Goal: Task Accomplishment & Management: Use online tool/utility

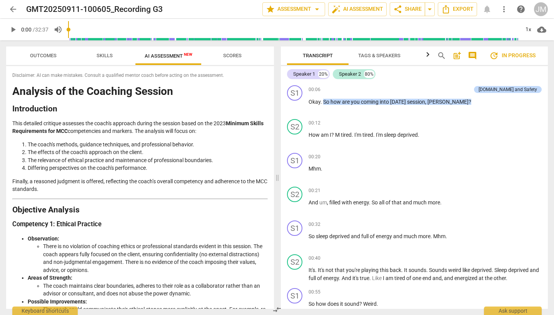
scroll to position [1248, 0]
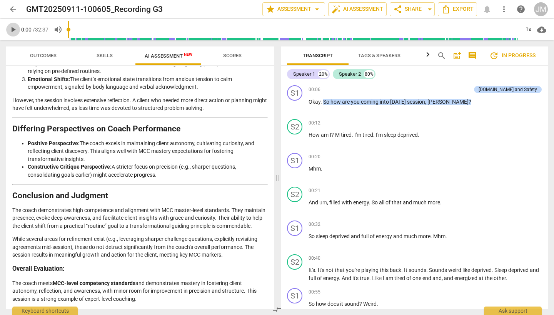
click at [13, 32] on span "play_arrow" at bounding box center [12, 29] width 9 height 9
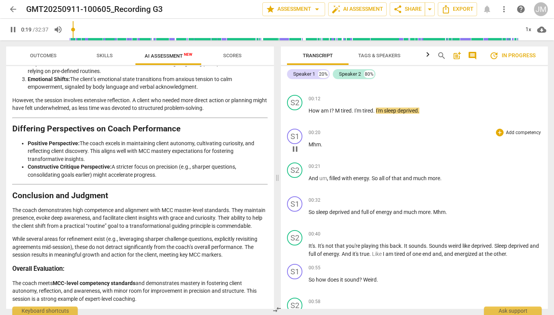
scroll to position [25, 0]
click at [13, 30] on span "pause" at bounding box center [12, 29] width 9 height 9
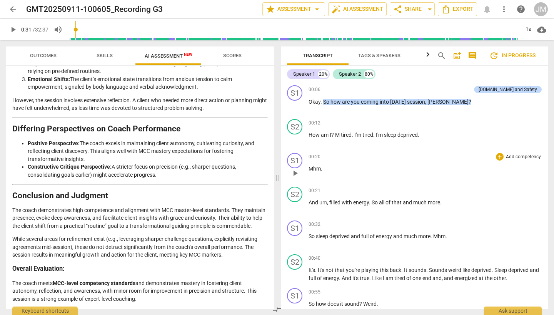
scroll to position [0, 0]
drag, startPoint x: 78, startPoint y: 30, endPoint x: 68, endPoint y: 30, distance: 9.6
click at [68, 30] on div at bounding box center [293, 30] width 451 height 22
click at [15, 31] on span "play_arrow" at bounding box center [12, 29] width 9 height 9
click at [14, 30] on span "pause" at bounding box center [12, 29] width 9 height 9
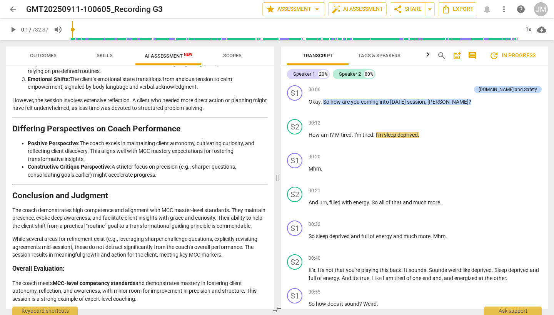
type input "18"
click at [387, 55] on span "Tags & Speakers" at bounding box center [379, 56] width 42 height 6
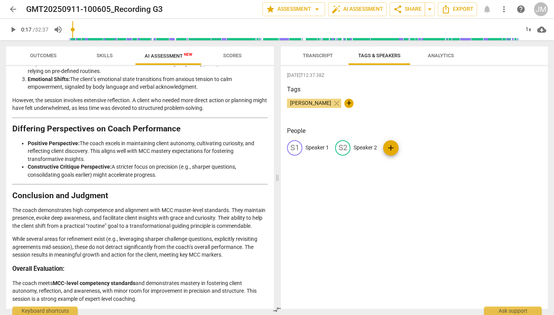
click at [326, 54] on span "Transcript" at bounding box center [318, 56] width 30 height 6
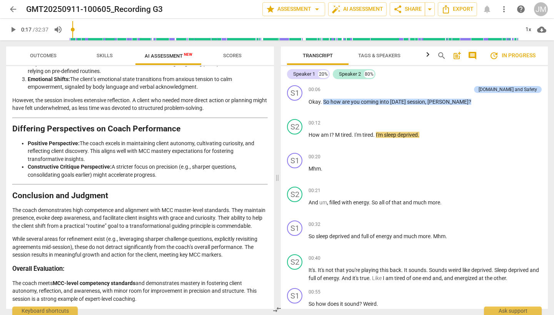
click at [374, 53] on span "Tags & Speakers" at bounding box center [379, 56] width 42 height 6
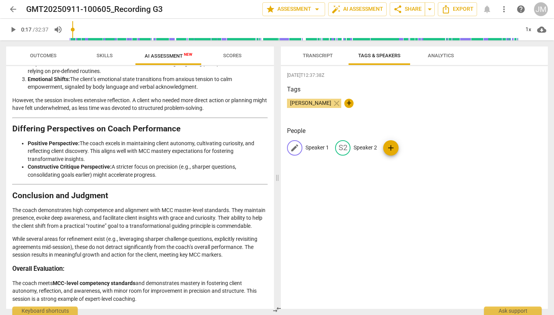
click at [296, 148] on span "edit" at bounding box center [294, 147] width 9 height 9
type input "Coach"
click at [416, 148] on p "Speaker 2" at bounding box center [414, 148] width 23 height 8
type input "Client"
click at [323, 56] on span "Transcript" at bounding box center [318, 56] width 30 height 6
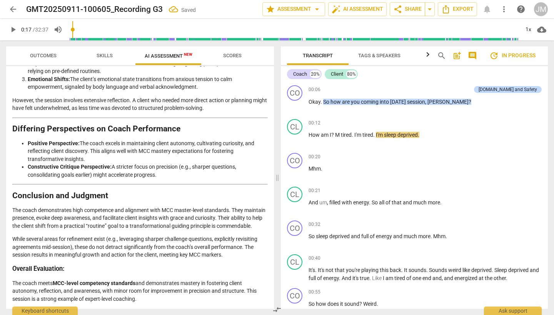
click at [13, 30] on span "play_arrow" at bounding box center [12, 29] width 9 height 9
click at [13, 30] on span "pause" at bounding box center [12, 29] width 9 height 9
click at [74, 32] on input "range" at bounding box center [293, 29] width 451 height 25
click at [15, 31] on span "play_arrow" at bounding box center [12, 29] width 9 height 9
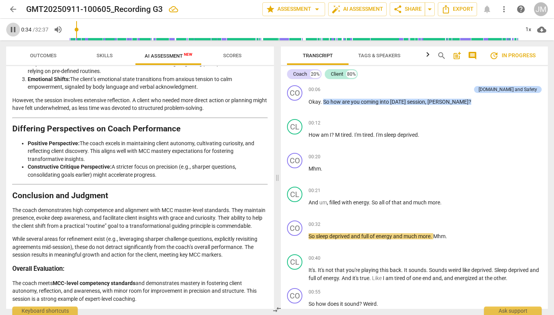
click at [11, 31] on span "pause" at bounding box center [12, 29] width 9 height 9
type input "35"
click at [309, 237] on span "So" at bounding box center [311, 236] width 7 height 6
click at [14, 31] on span "play_arrow" at bounding box center [12, 29] width 9 height 9
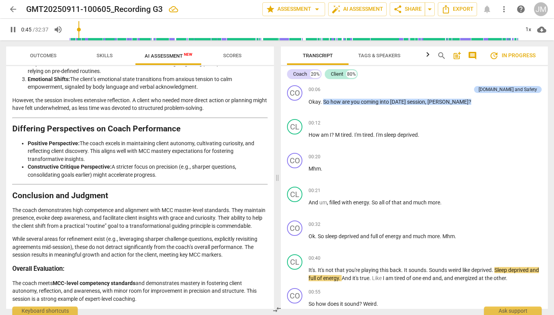
click at [14, 31] on span "pause" at bounding box center [12, 29] width 9 height 9
type input "46"
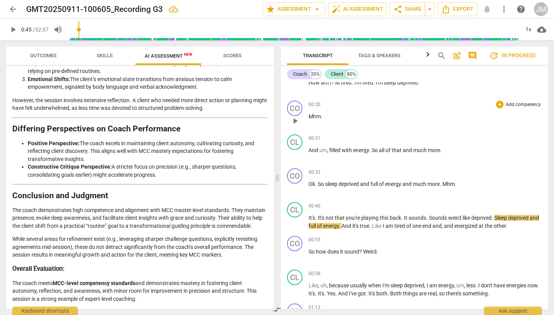
scroll to position [53, 0]
click at [334, 216] on span "not" at bounding box center [329, 217] width 9 height 6
click at [13, 29] on span "play_arrow" at bounding box center [12, 29] width 9 height 9
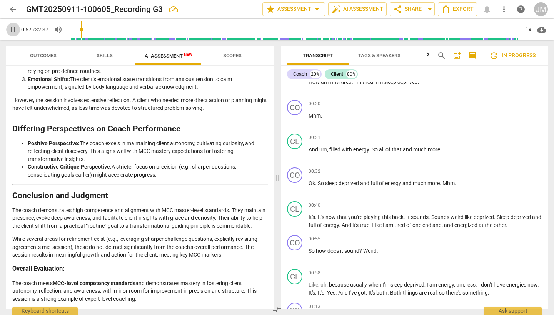
click at [13, 29] on span "pause" at bounding box center [12, 29] width 9 height 9
type input "58"
click at [367, 250] on span "Weird" at bounding box center [369, 251] width 13 height 6
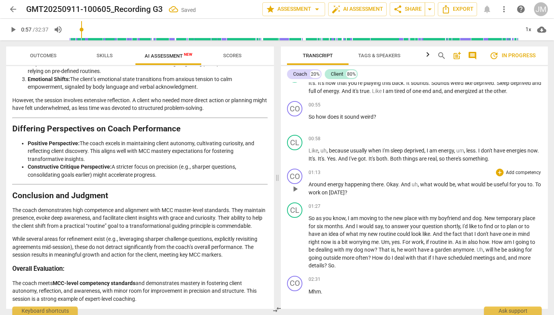
scroll to position [191, 0]
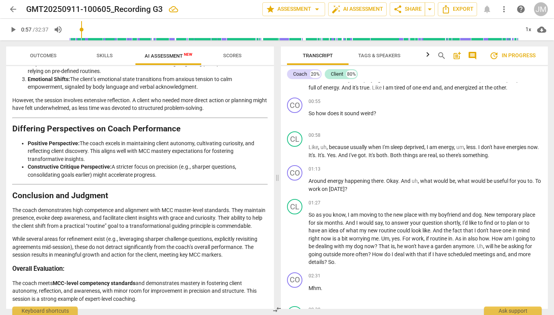
click at [13, 31] on span "play_arrow" at bounding box center [12, 29] width 9 height 9
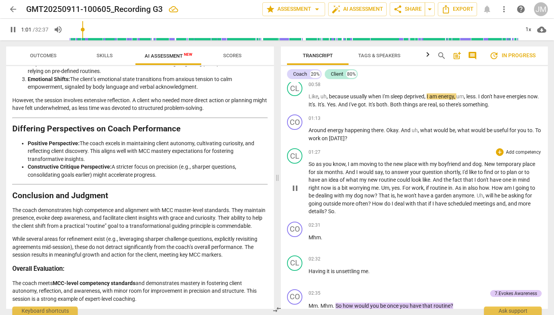
scroll to position [244, 0]
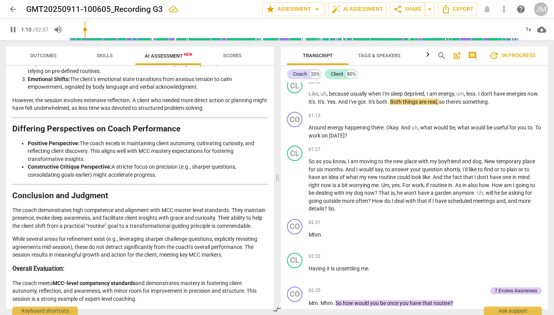
click at [14, 30] on span "pause" at bounding box center [12, 29] width 9 height 9
click at [85, 31] on input "range" at bounding box center [293, 29] width 451 height 25
click at [13, 31] on span "play_arrow" at bounding box center [12, 29] width 9 height 9
click at [13, 31] on span "pause" at bounding box center [12, 29] width 9 height 9
type input "67"
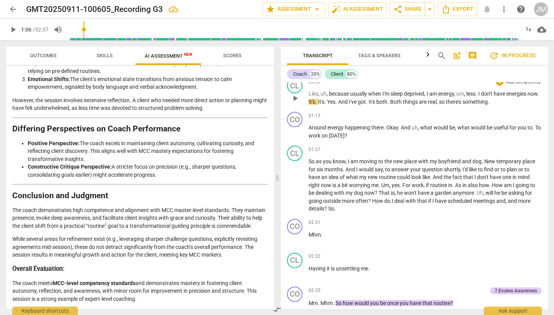
click at [527, 97] on span "now" at bounding box center [532, 94] width 10 height 6
click at [14, 31] on span "play_arrow" at bounding box center [12, 29] width 9 height 9
click at [14, 31] on span "pause" at bounding box center [12, 29] width 9 height 9
type input "70"
click at [355, 100] on span "And" at bounding box center [356, 102] width 11 height 6
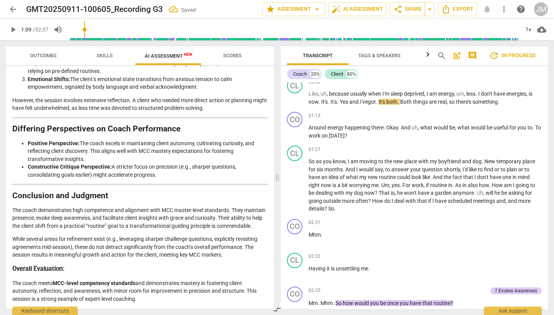
click at [12, 30] on span "play_arrow" at bounding box center [12, 29] width 9 height 9
click at [12, 30] on span "pause" at bounding box center [12, 29] width 9 height 9
type input "75"
drag, startPoint x: 453, startPoint y: 101, endPoint x: 504, endPoint y: 103, distance: 50.4
click at [504, 103] on p "Like , uh , because usually when I'm sleep deprived , I am energy , um , less .…" at bounding box center [424, 98] width 233 height 16
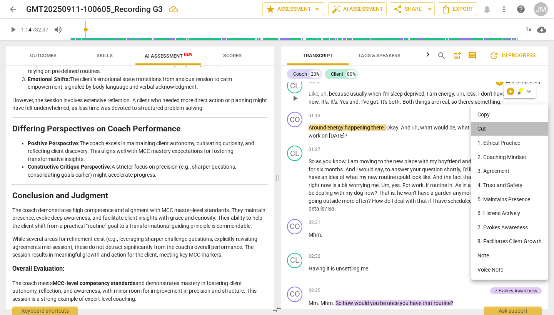
click at [490, 130] on li "Cut" at bounding box center [509, 129] width 77 height 15
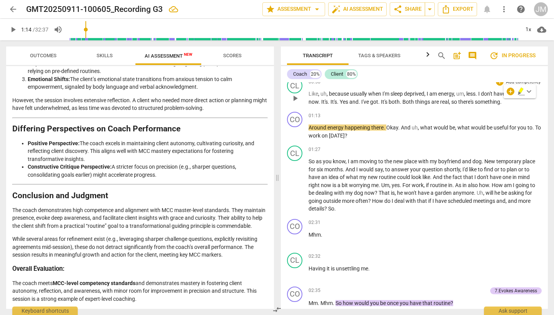
click at [480, 101] on span "something" at bounding box center [487, 102] width 25 height 6
click at [500, 100] on span "something" at bounding box center [487, 102] width 25 height 6
click at [310, 127] on span "Around" at bounding box center [317, 128] width 19 height 6
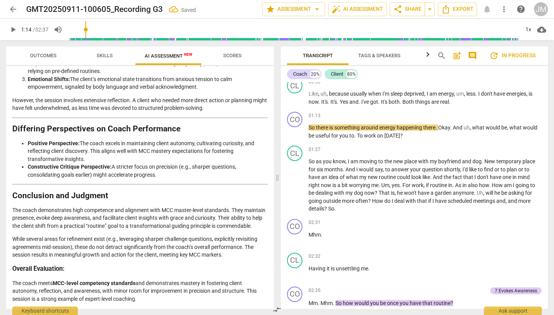
click at [13, 29] on span "play_arrow" at bounding box center [12, 29] width 9 height 9
click at [13, 29] on span "pause" at bounding box center [12, 29] width 9 height 9
type input "79"
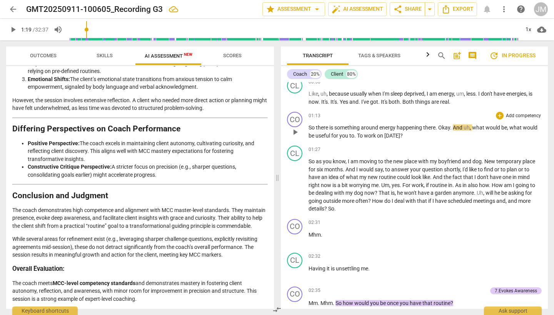
click at [439, 127] on span "Okay" at bounding box center [444, 128] width 12 height 6
click at [12, 30] on span "play_arrow" at bounding box center [12, 29] width 9 height 9
click at [12, 30] on span "pause" at bounding box center [12, 29] width 9 height 9
type input "86"
click at [385, 135] on span "." at bounding box center [384, 136] width 3 height 6
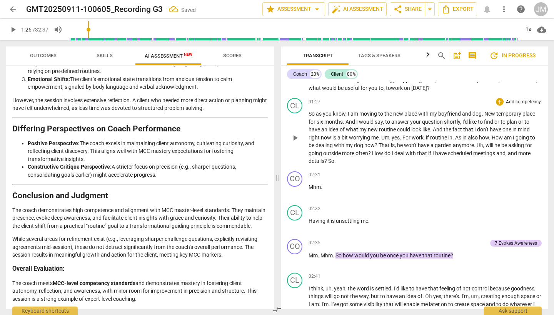
scroll to position [297, 0]
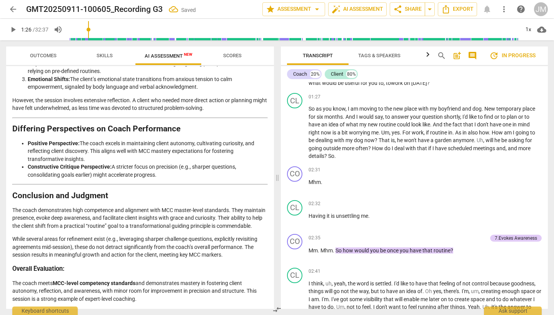
click at [13, 31] on span "play_arrow" at bounding box center [12, 29] width 9 height 9
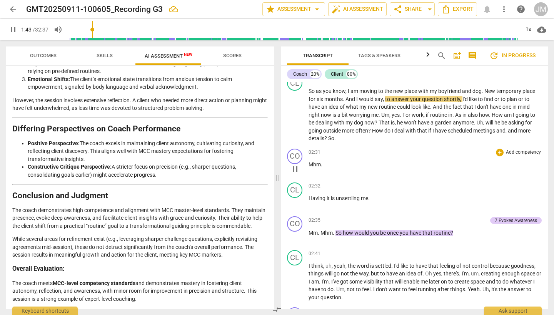
scroll to position [315, 0]
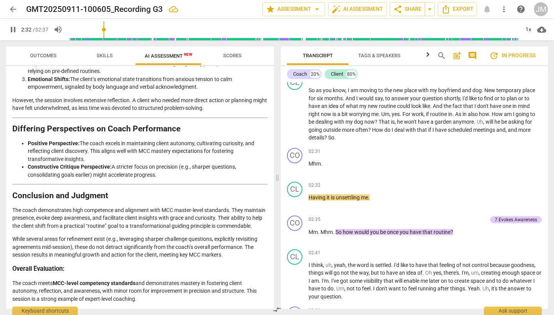
click at [17, 32] on span "pause" at bounding box center [12, 29] width 9 height 9
type input "153"
click at [327, 135] on span "?" at bounding box center [326, 138] width 4 height 6
click at [12, 28] on span "play_arrow" at bounding box center [12, 29] width 9 height 9
click at [11, 30] on span "pause" at bounding box center [12, 29] width 9 height 9
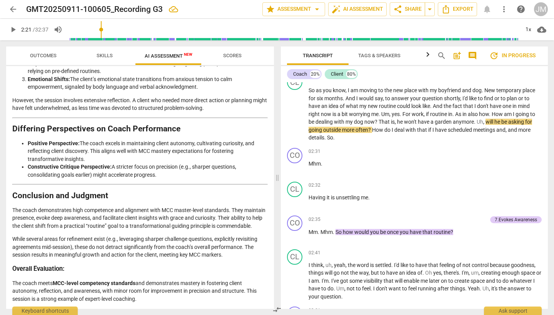
drag, startPoint x: 106, startPoint y: 30, endPoint x: 102, endPoint y: 30, distance: 3.9
click at [102, 30] on input "range" at bounding box center [293, 29] width 451 height 25
click at [12, 31] on span "play_arrow" at bounding box center [12, 29] width 9 height 9
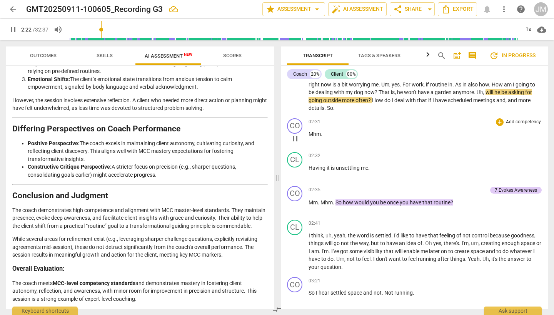
scroll to position [359, 0]
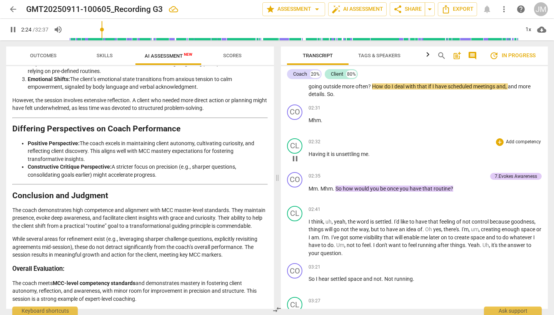
click at [310, 152] on span "Having" at bounding box center [317, 154] width 18 height 6
type input "146"
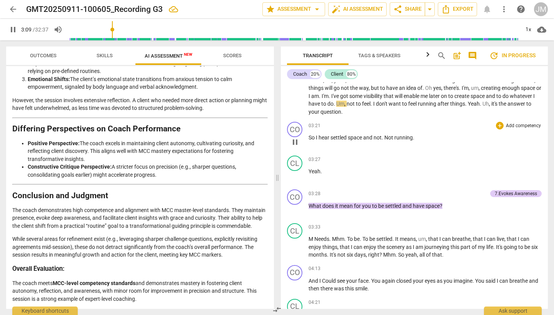
scroll to position [501, 0]
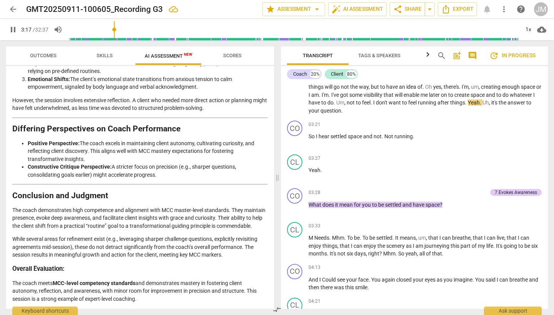
click at [13, 28] on span "pause" at bounding box center [12, 29] width 9 height 9
type input "198"
click at [356, 101] on span "not" at bounding box center [350, 103] width 9 height 6
click at [13, 31] on span "play_arrow" at bounding box center [12, 29] width 9 height 9
click at [13, 31] on span "pause" at bounding box center [12, 29] width 9 height 9
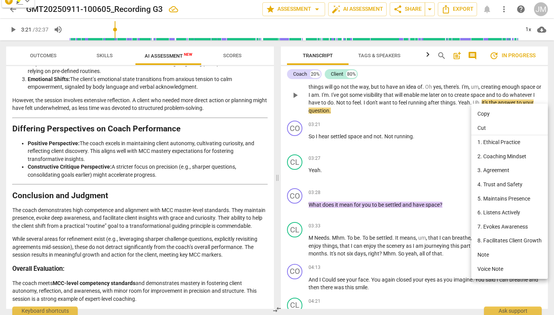
click at [450, 116] on div at bounding box center [277, 157] width 554 height 315
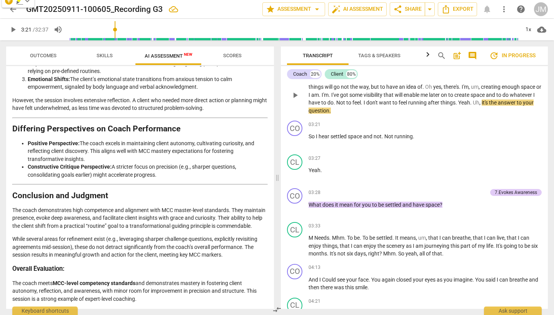
click at [479, 100] on span "Uh" at bounding box center [476, 103] width 7 height 6
click at [296, 94] on span "pause" at bounding box center [294, 95] width 9 height 9
type input "203"
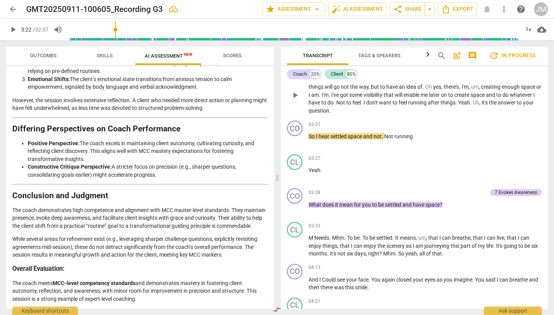
click at [501, 105] on p "I think , uh , yeah , the word is settled . I'd like to have that feeling of no…" at bounding box center [424, 95] width 233 height 40
click at [324, 118] on div "CO play_arrow pause 03:21 + Add competency keyboard_arrow_right So I hear settl…" at bounding box center [414, 135] width 267 height 34
click at [470, 100] on span "Yeah" at bounding box center [464, 103] width 12 height 6
click at [479, 100] on span "Uh" at bounding box center [476, 103] width 7 height 6
click at [15, 31] on span "play_arrow" at bounding box center [12, 29] width 9 height 9
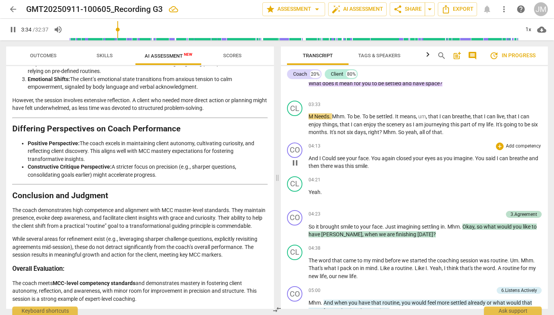
scroll to position [625, 0]
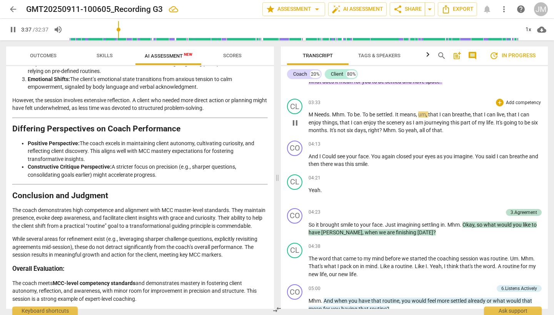
click at [317, 112] on span "Needs" at bounding box center [321, 115] width 15 height 6
type input "219"
click at [328, 112] on span "[PERSON_NAME]" at bounding box center [338, 115] width 41 height 6
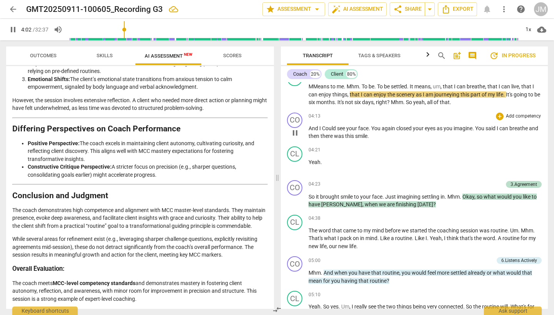
scroll to position [656, 0]
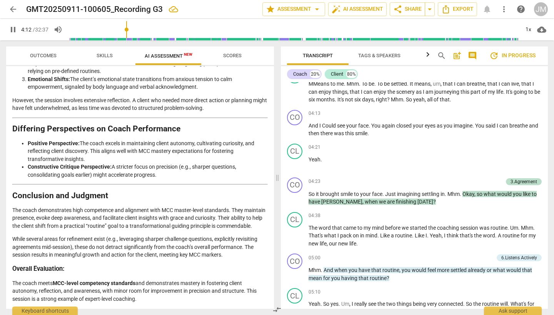
click at [14, 32] on span "pause" at bounding box center [12, 29] width 9 height 9
type input "253"
click at [398, 97] on span "Mhm" at bounding box center [397, 100] width 12 height 6
click at [453, 98] on span "yeah" at bounding box center [459, 100] width 12 height 6
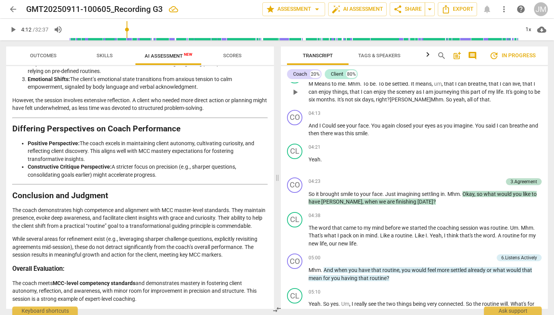
click at [453, 98] on span "yeah" at bounding box center [459, 100] width 12 height 6
click at [297, 89] on span "pause" at bounding box center [294, 92] width 9 height 9
type input "252"
click at [469, 97] on span "all" at bounding box center [472, 100] width 7 height 6
click at [14, 31] on span "play_arrow" at bounding box center [12, 29] width 9 height 9
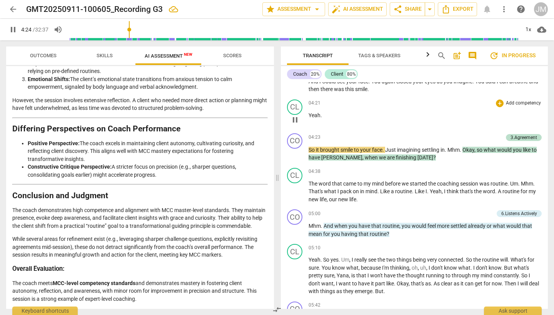
scroll to position [710, 0]
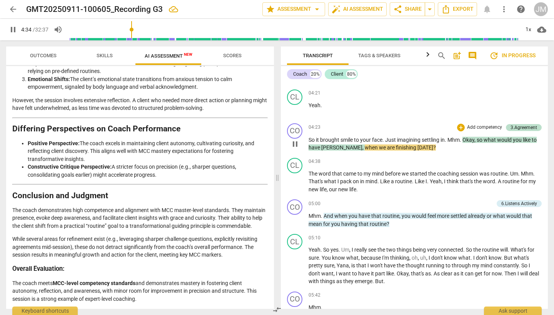
click at [324, 145] on span "[PERSON_NAME]" at bounding box center [341, 148] width 41 height 6
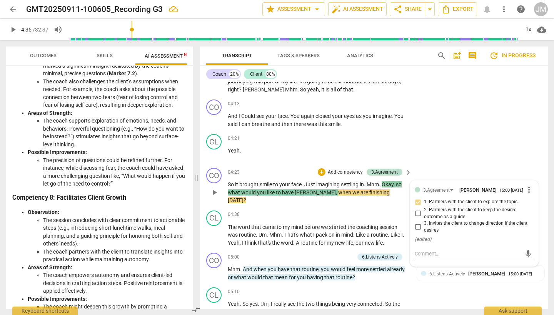
click at [298, 190] on span "[PERSON_NAME]" at bounding box center [315, 193] width 41 height 6
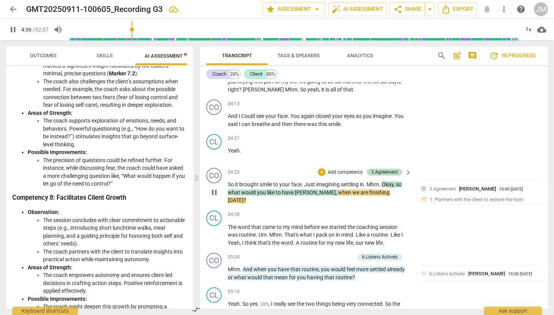
type input "276"
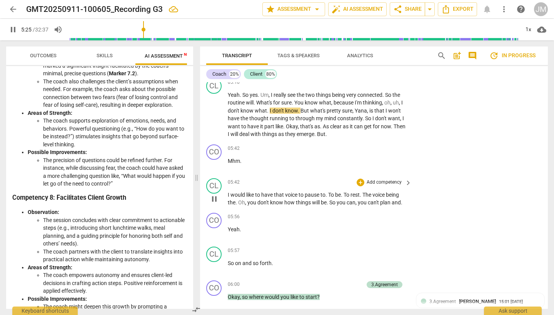
scroll to position [913, 0]
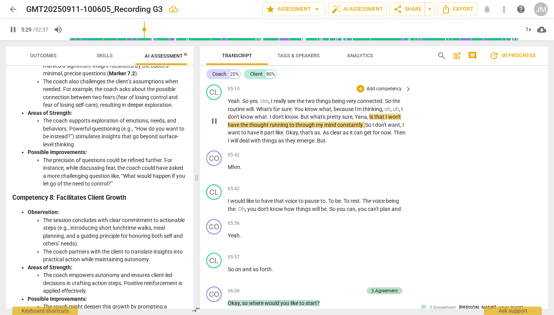
click at [268, 114] on span "." at bounding box center [268, 117] width 3 height 6
type input "330"
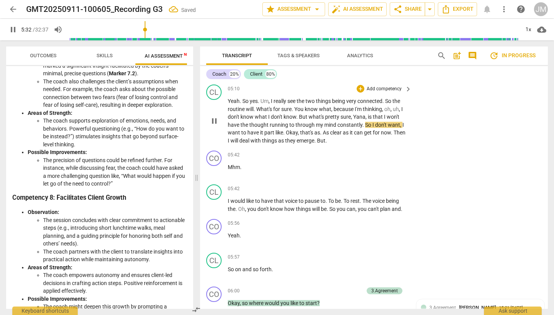
click at [355, 114] on span "Yana" at bounding box center [359, 117] width 12 height 6
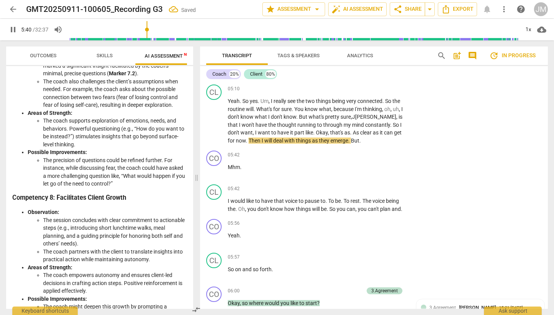
click at [13, 30] on span "pause" at bounding box center [12, 29] width 9 height 9
click at [317, 122] on span "to" at bounding box center [320, 125] width 6 height 6
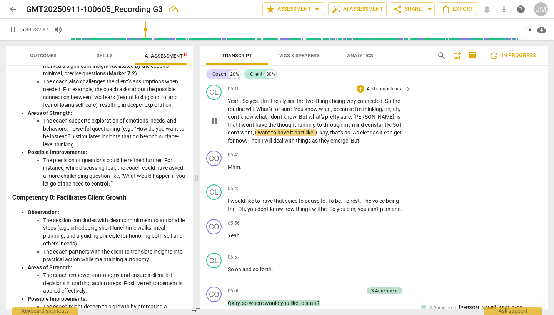
click at [330, 114] on span "pretty" at bounding box center [332, 117] width 15 height 6
click at [13, 30] on span "pause" at bounding box center [12, 29] width 9 height 9
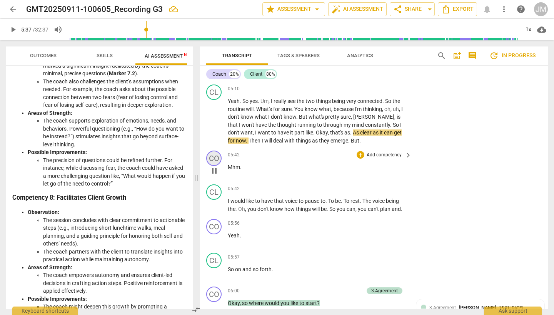
type input "338"
click at [294, 130] on span "part" at bounding box center [299, 133] width 11 height 6
click at [15, 33] on span "play_arrow" at bounding box center [12, 29] width 9 height 9
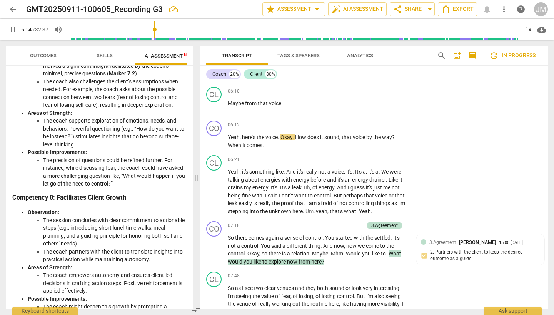
scroll to position [1147, 0]
click at [14, 30] on span "pause" at bounding box center [12, 29] width 9 height 9
type input "378"
click at [297, 134] on span "How" at bounding box center [301, 137] width 12 height 6
click at [337, 155] on div "06:21 + Add competency keyboard_arrow_right" at bounding box center [320, 159] width 185 height 8
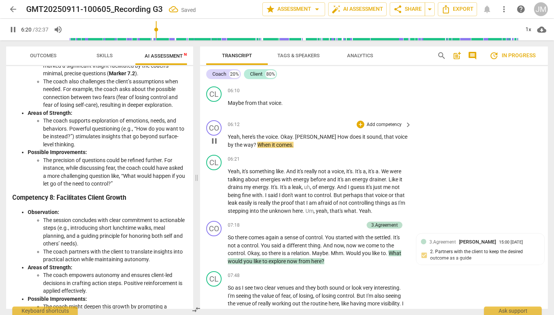
click at [337, 134] on span "How" at bounding box center [343, 137] width 12 height 6
type input "382"
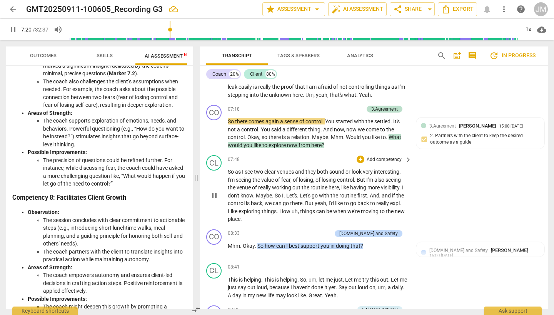
scroll to position [1266, 0]
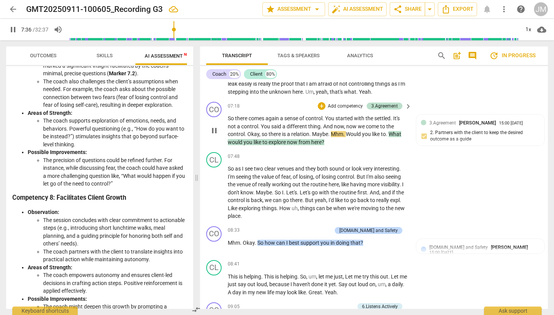
click at [312, 131] on span "." at bounding box center [310, 134] width 3 height 6
type input "458"
click at [390, 131] on span "." at bounding box center [388, 134] width 3 height 6
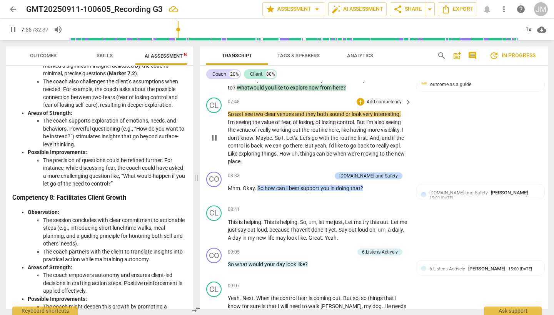
scroll to position [1324, 0]
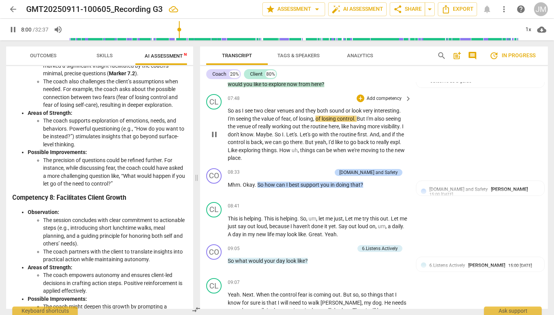
click at [269, 116] on span "value" at bounding box center [268, 119] width 14 height 6
type input "484"
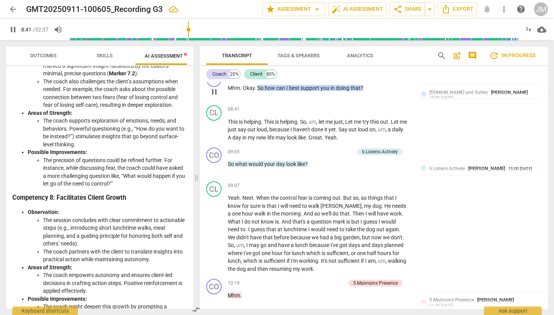
scroll to position [1422, 0]
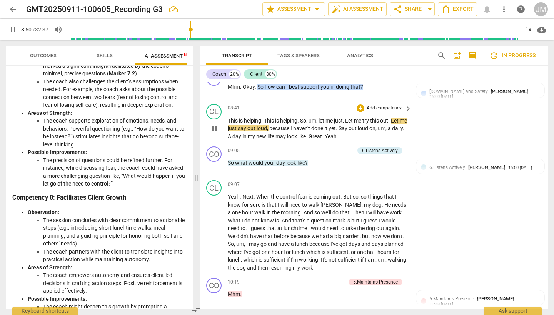
click at [321, 118] on span "let" at bounding box center [321, 121] width 7 height 6
type input "532"
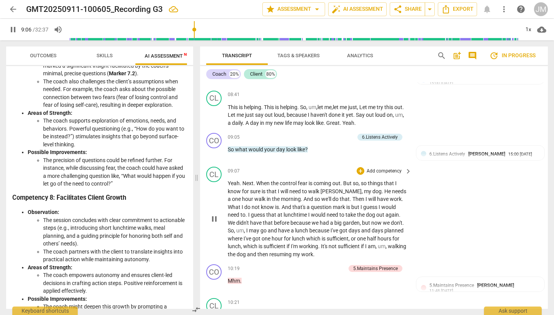
scroll to position [1434, 0]
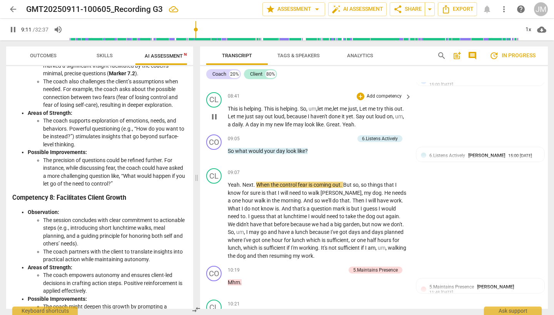
click at [274, 113] on span "out" at bounding box center [269, 116] width 9 height 6
click at [393, 113] on span "on" at bounding box center [389, 116] width 6 height 6
click at [340, 122] on span "Great" at bounding box center [332, 125] width 13 height 6
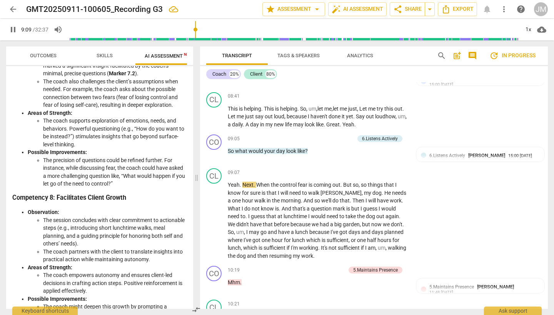
click at [12, 31] on span "pause" at bounding box center [12, 29] width 9 height 9
type input "550"
click at [228, 148] on span "So" at bounding box center [231, 151] width 7 height 6
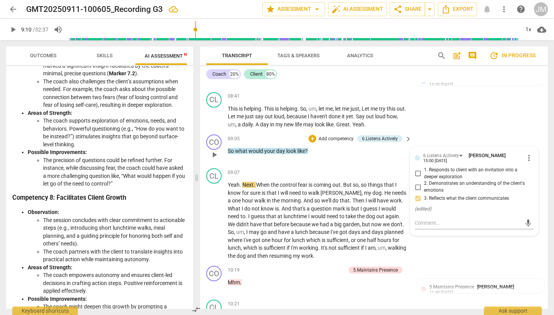
click at [230, 148] on span "So" at bounding box center [231, 151] width 7 height 6
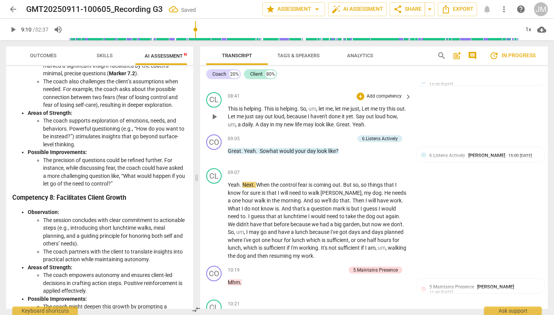
click at [366, 122] on span "." at bounding box center [365, 125] width 2 height 6
click at [14, 32] on span "play_arrow" at bounding box center [12, 29] width 9 height 9
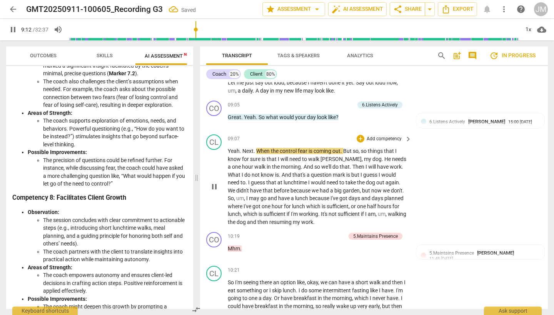
scroll to position [1473, 0]
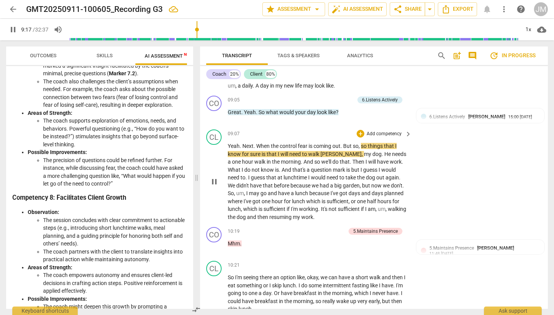
click at [230, 143] on span "Yeah" at bounding box center [234, 146] width 12 height 6
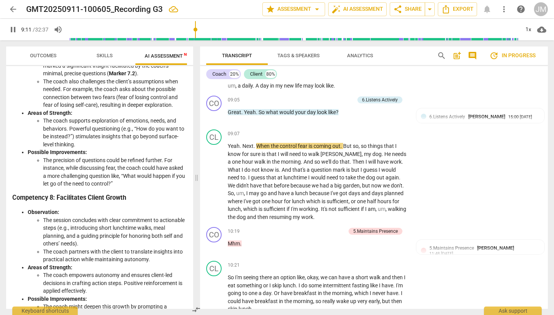
click at [12, 31] on span "pause" at bounding box center [12, 29] width 9 height 9
type input "552"
click at [257, 143] on span "When" at bounding box center [263, 146] width 15 height 6
click at [12, 29] on span "play_arrow" at bounding box center [12, 29] width 9 height 9
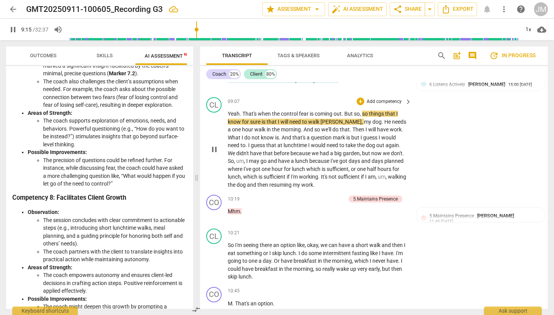
scroll to position [1507, 0]
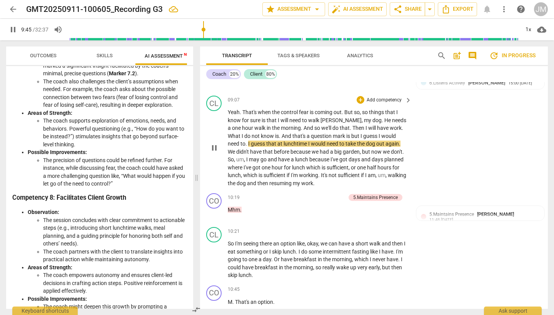
click at [381, 133] on span "would" at bounding box center [388, 136] width 15 height 6
type input "586"
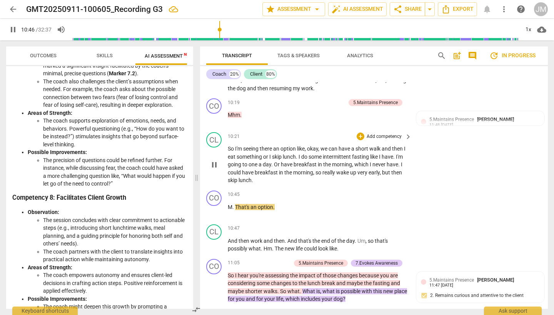
scroll to position [1605, 0]
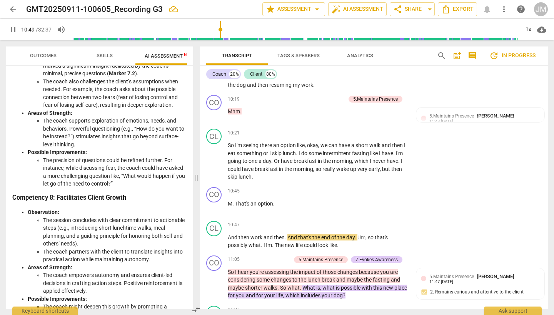
click at [13, 29] on span "pause" at bounding box center [12, 29] width 9 height 9
type input "650"
click at [232, 201] on span "M" at bounding box center [230, 204] width 5 height 6
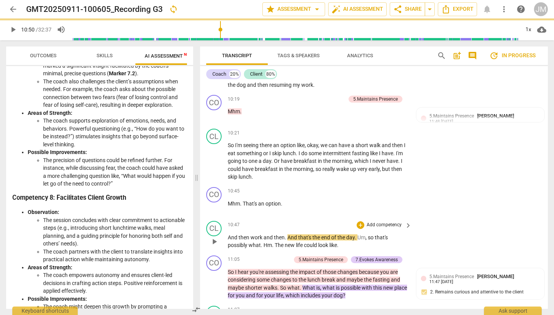
click at [229, 235] on span "And" at bounding box center [233, 238] width 11 height 6
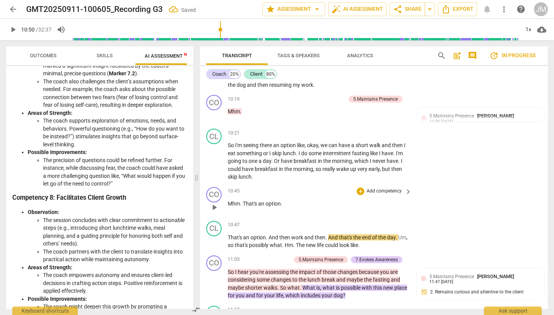
click at [280, 201] on span "option" at bounding box center [272, 204] width 15 height 6
click at [13, 29] on span "play_arrow" at bounding box center [12, 29] width 9 height 9
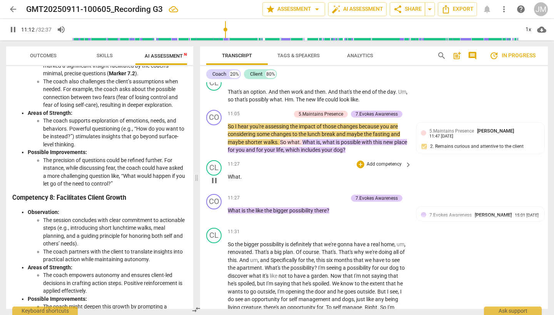
scroll to position [1762, 0]
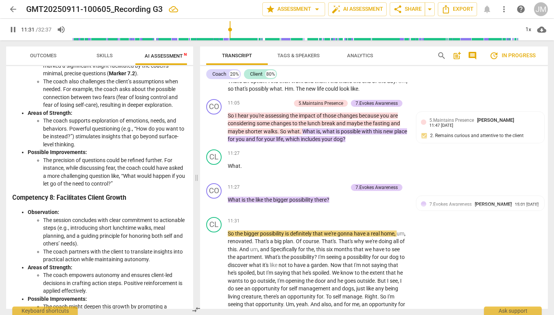
click at [16, 32] on span "pause" at bounding box center [12, 29] width 9 height 9
type input "692"
click at [240, 163] on span "." at bounding box center [241, 166] width 2 height 6
click at [286, 128] on span "So" at bounding box center [283, 131] width 7 height 6
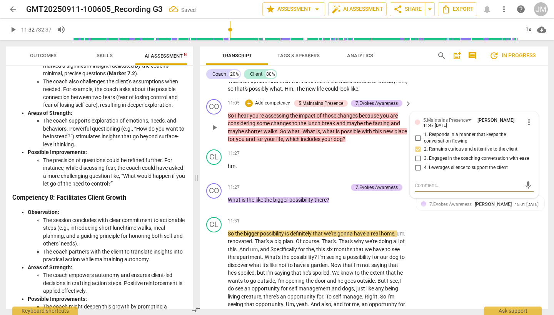
click at [286, 128] on span "So" at bounding box center [283, 131] width 7 height 6
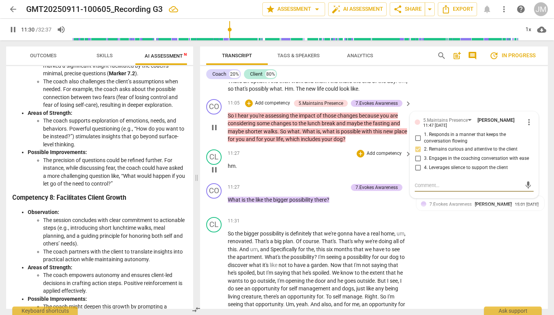
click at [213, 165] on span "pause" at bounding box center [214, 169] width 9 height 9
type input "691"
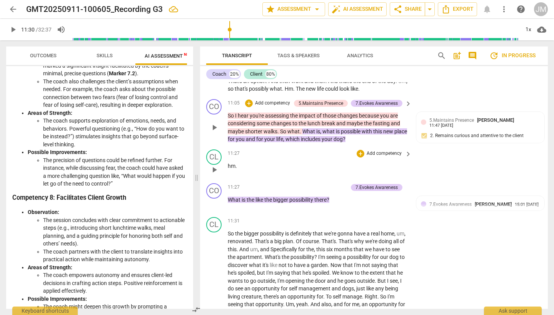
click at [237, 162] on p "hm ." at bounding box center [318, 166] width 180 height 8
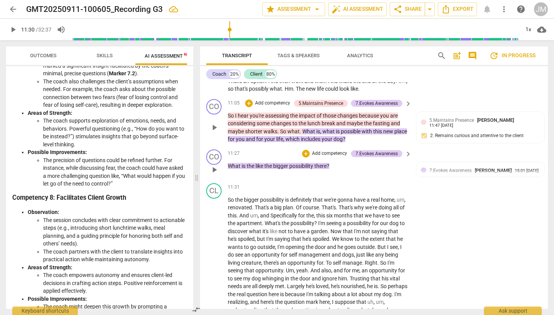
click at [335, 162] on p "What is the like the bigger possibility there ?" at bounding box center [318, 166] width 180 height 8
drag, startPoint x: 335, startPoint y: 142, endPoint x: 225, endPoint y: 140, distance: 110.4
click at [225, 147] on div "CO play_arrow pause 11:27 + Add competency 7.Evokes Awareness keyboard_arrow_ri…" at bounding box center [374, 164] width 348 height 34
copy p "What is the like the bigger possibility there ?"
click at [362, 114] on p "So I hear you're assessing the impact of those changes because you are consider…" at bounding box center [318, 128] width 180 height 32
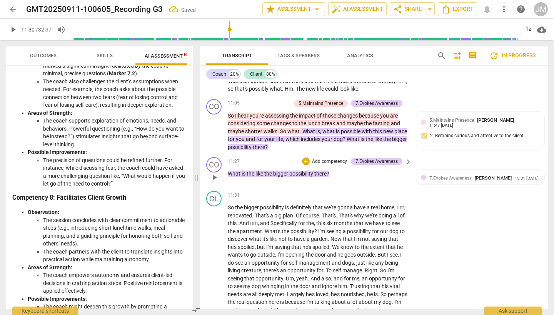
click at [332, 170] on p "What is the like the bigger possibility there ?" at bounding box center [318, 174] width 180 height 8
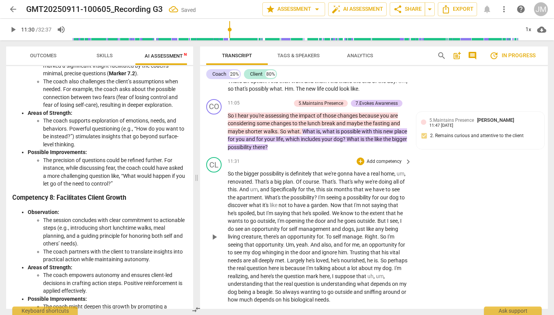
click at [228, 171] on span "So" at bounding box center [231, 174] width 7 height 6
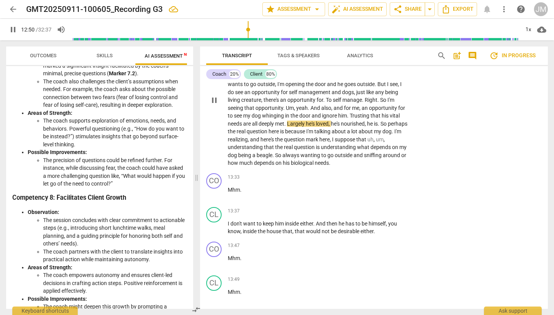
scroll to position [1900, 0]
click at [306, 120] on span "Largely" at bounding box center [296, 123] width 19 height 6
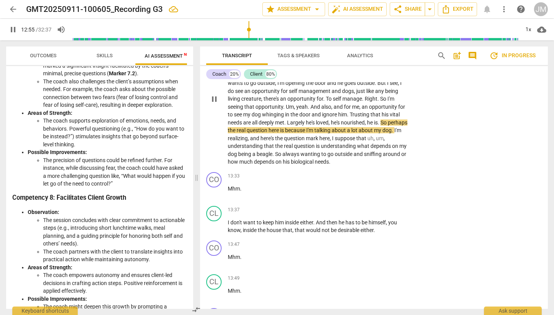
type input "775"
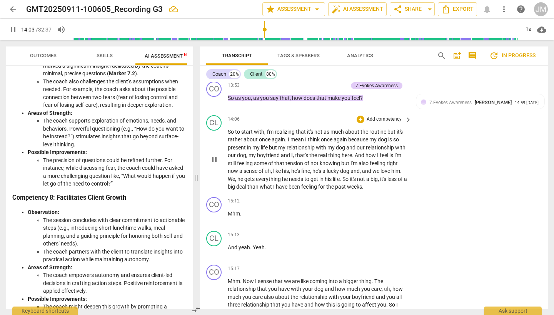
scroll to position [2128, 0]
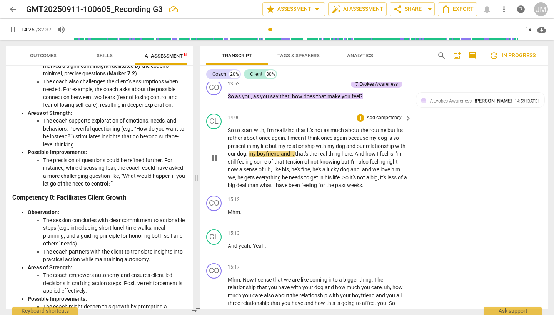
click at [281, 135] on span "again" at bounding box center [277, 138] width 13 height 6
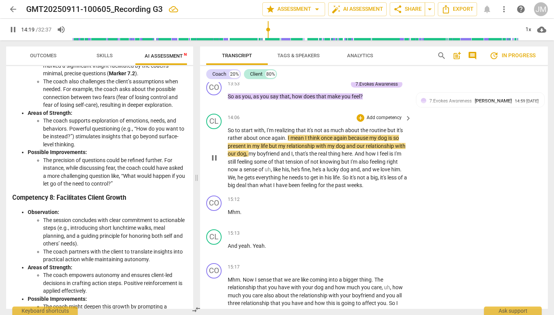
click at [319, 135] on span "think" at bounding box center [314, 138] width 13 height 6
type input "860"
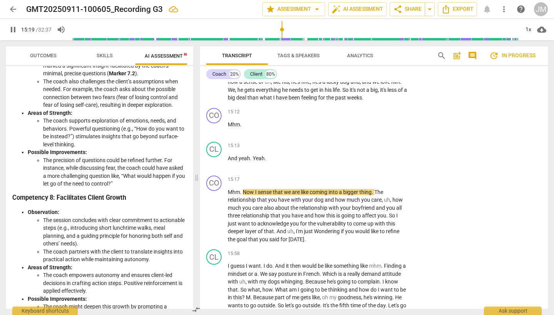
scroll to position [2215, 0]
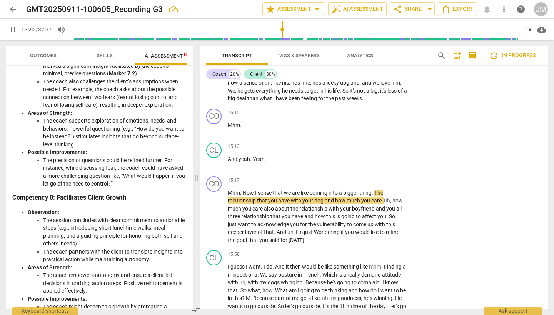
click at [13, 32] on span "pause" at bounding box center [12, 29] width 9 height 9
type input "921"
click at [274, 155] on p "And yeah . Yeah ." at bounding box center [318, 159] width 180 height 8
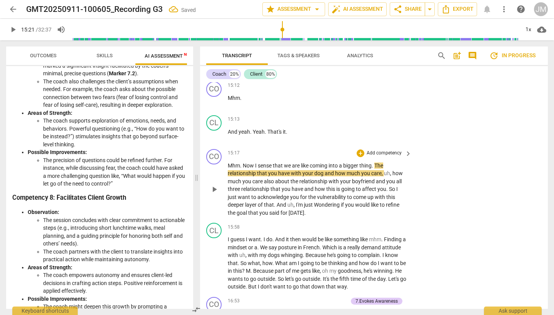
scroll to position [2243, 0]
click at [14, 31] on span "play_arrow" at bounding box center [12, 29] width 9 height 9
click at [14, 31] on span "pause" at bounding box center [12, 29] width 9 height 9
type input "925"
click at [374, 162] on span "." at bounding box center [372, 165] width 3 height 6
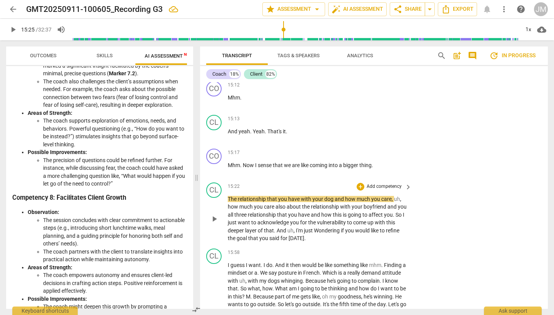
click at [228, 196] on span "The" at bounding box center [233, 199] width 10 height 6
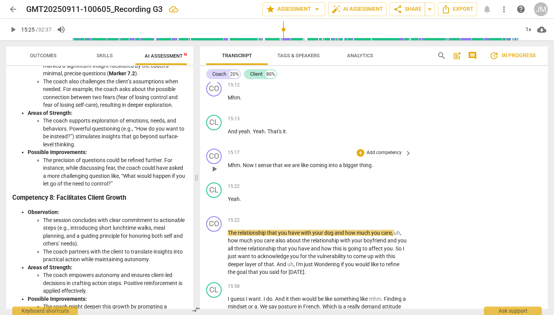
click at [238, 162] on span "Mhm" at bounding box center [234, 165] width 12 height 6
click at [247, 195] on p "Yeah ." at bounding box center [318, 199] width 180 height 8
type input "926"
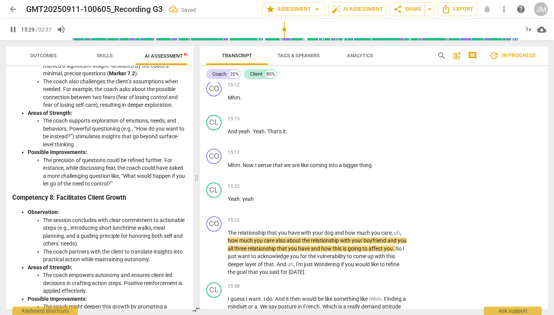
click at [16, 32] on span "pause" at bounding box center [12, 29] width 9 height 9
type input "930"
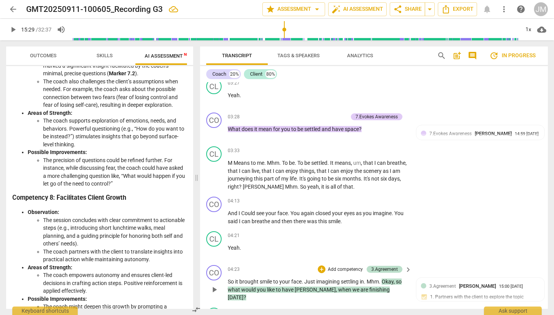
scroll to position [612, 0]
click at [265, 184] on span "[PERSON_NAME]" at bounding box center [264, 187] width 42 height 6
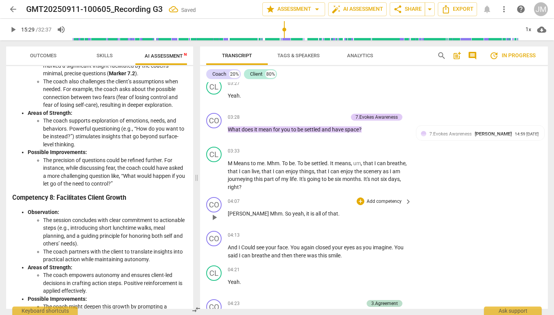
click at [270, 211] on span "Mhm" at bounding box center [276, 214] width 12 height 6
click at [243, 211] on span "So" at bounding box center [246, 214] width 7 height 6
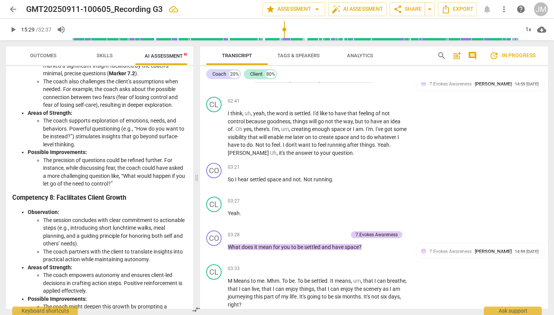
scroll to position [493, 0]
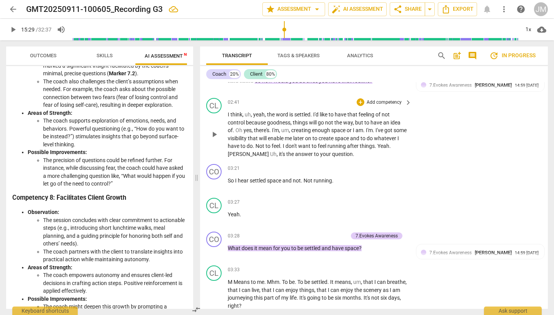
click at [243, 151] on span "[PERSON_NAME]" at bounding box center [249, 154] width 42 height 6
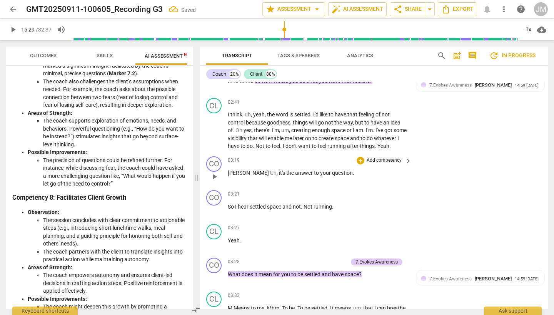
click at [242, 175] on span "[PERSON_NAME]" at bounding box center [249, 173] width 42 height 6
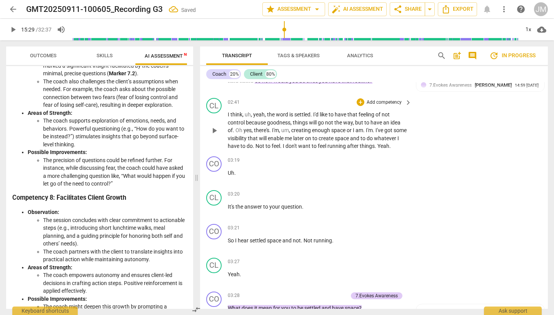
click at [374, 142] on span "whatever" at bounding box center [385, 138] width 23 height 6
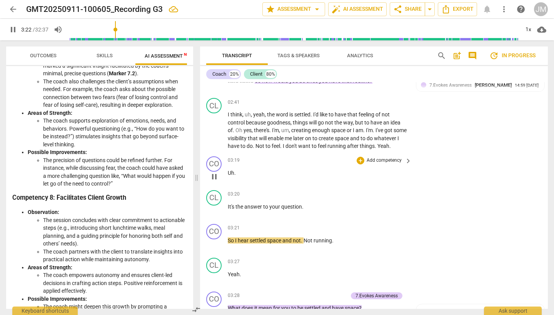
click at [234, 176] on span "." at bounding box center [235, 173] width 2 height 6
type input "204"
click at [265, 177] on p "Aha ." at bounding box center [318, 173] width 180 height 8
click at [12, 28] on span "pause" at bounding box center [12, 29] width 9 height 9
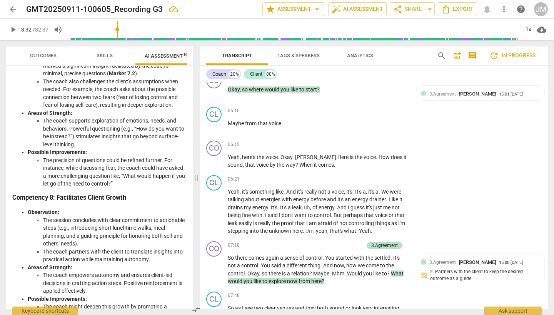
scroll to position [1255, 0]
click at [248, 153] on span "here's" at bounding box center [249, 156] width 15 height 6
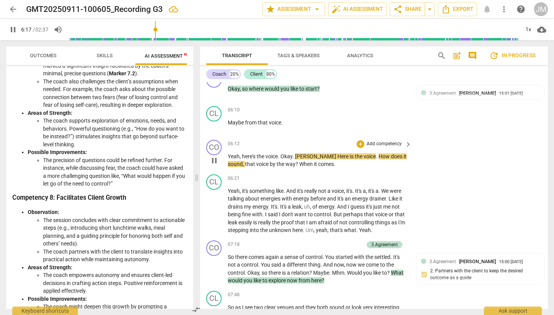
click at [337, 153] on span "Here" at bounding box center [343, 156] width 12 height 6
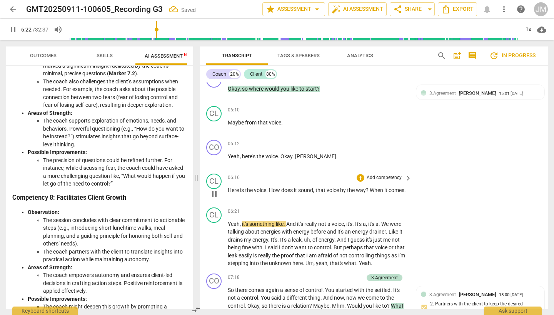
click at [271, 187] on span "How" at bounding box center [275, 190] width 12 height 6
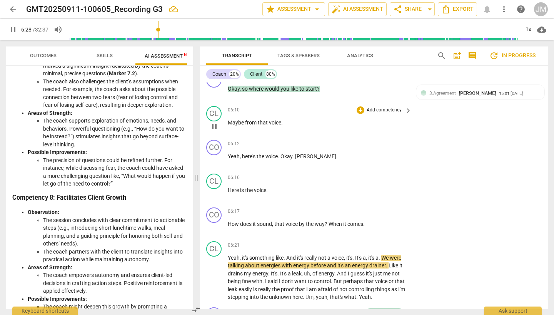
click at [250, 120] on span "from" at bounding box center [251, 123] width 13 height 6
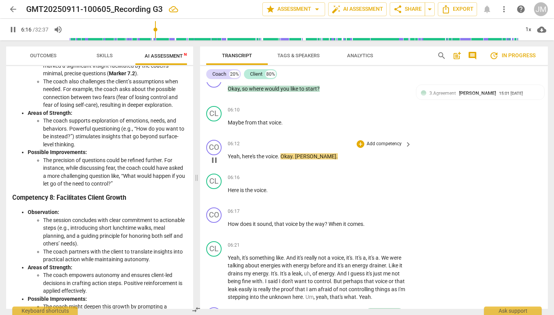
click at [314, 153] on p "Yeah , here's the voice . Okay . [PERSON_NAME] ." at bounding box center [318, 157] width 180 height 8
type input "378"
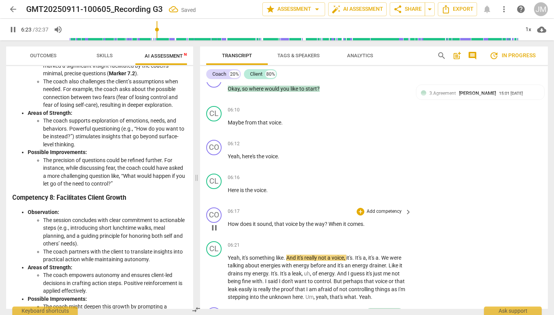
click at [228, 221] on span "How" at bounding box center [234, 224] width 12 height 6
type input "385"
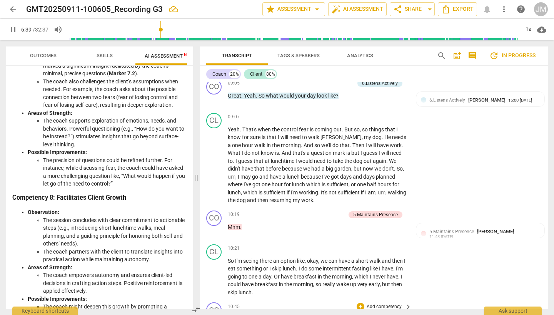
scroll to position [1687, 0]
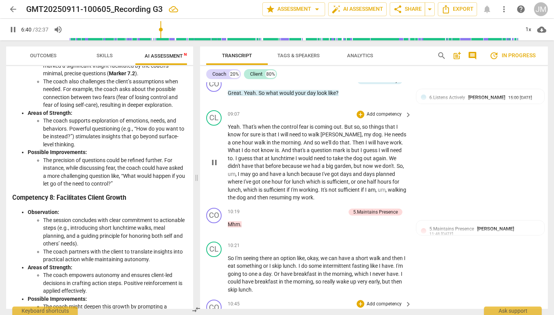
click at [338, 187] on span "sufficient" at bounding box center [349, 190] width 23 height 6
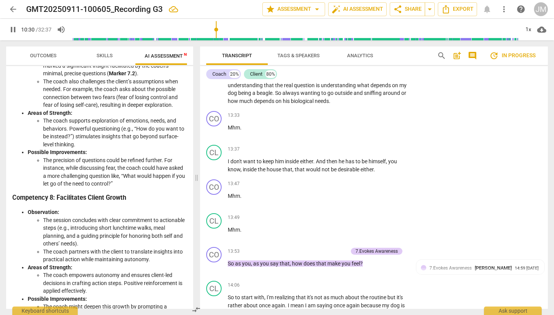
scroll to position [2156, 0]
click at [303, 166] on span "that" at bounding box center [300, 169] width 11 height 6
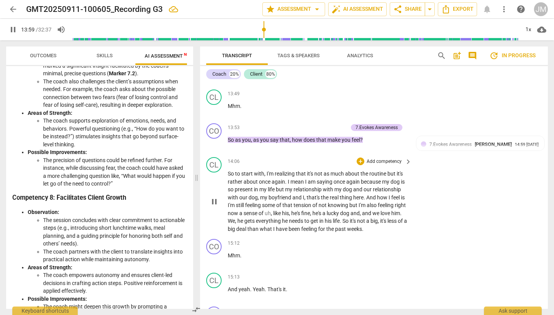
scroll to position [2280, 0]
click at [343, 137] on span "you" at bounding box center [346, 140] width 10 height 6
type input "842"
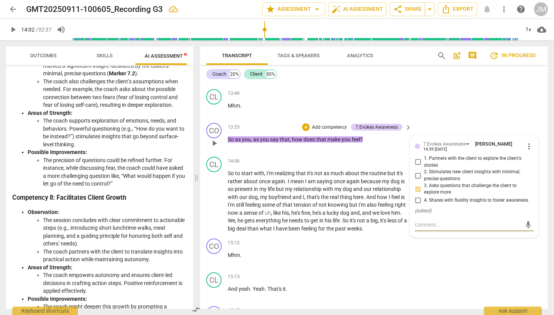
type textarea "Y"
click at [345, 137] on span "you" at bounding box center [346, 140] width 10 height 6
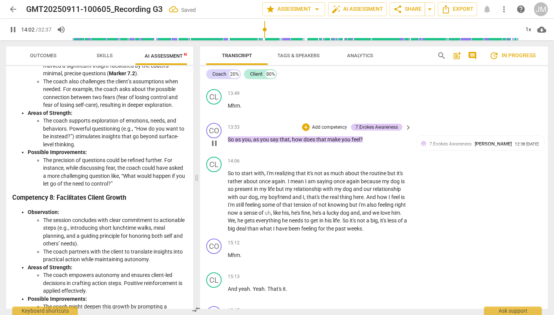
type input "843"
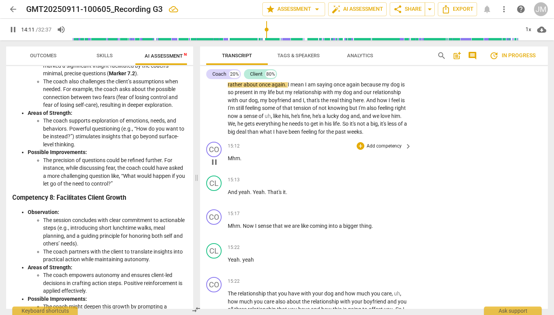
scroll to position [2377, 0]
click at [242, 154] on p "Mhm ." at bounding box center [318, 158] width 180 height 8
click at [234, 155] on span "Mhm" at bounding box center [234, 158] width 12 height 6
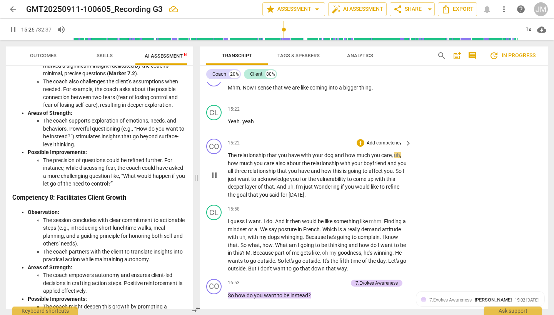
scroll to position [2518, 0]
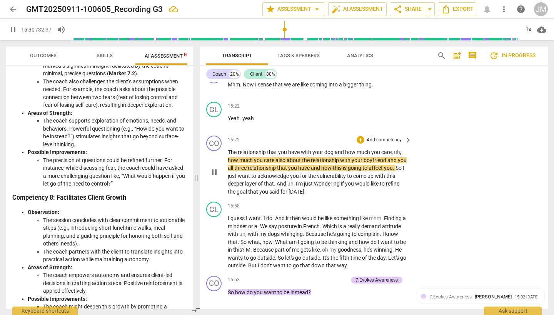
click at [394, 149] on span "uh" at bounding box center [397, 152] width 6 height 6
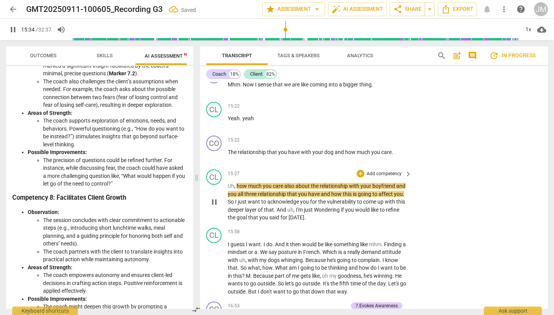
click at [236, 183] on span "," at bounding box center [235, 186] width 2 height 6
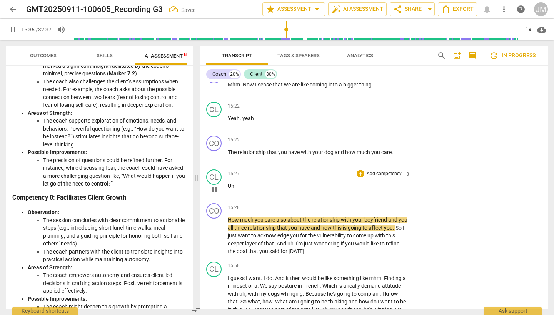
click at [241, 182] on p "Uh ." at bounding box center [318, 186] width 180 height 8
type input "938"
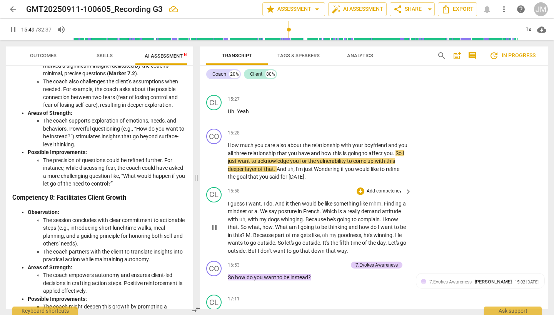
scroll to position [2593, 0]
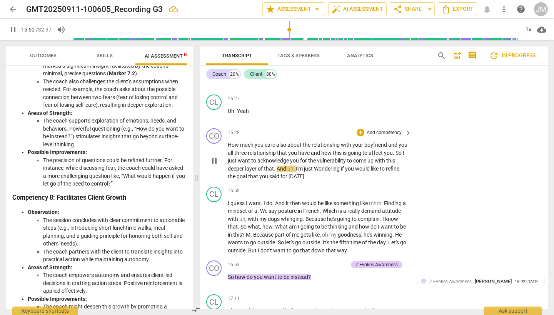
click at [276, 166] on span "." at bounding box center [275, 169] width 3 height 6
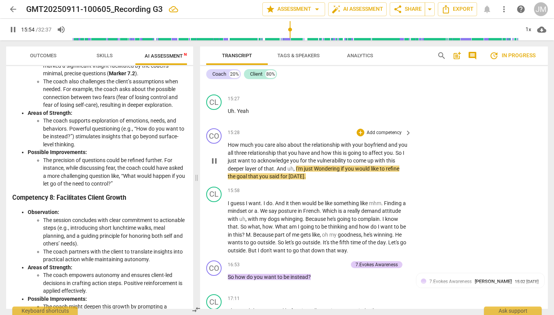
click at [259, 166] on span "of" at bounding box center [261, 169] width 6 height 6
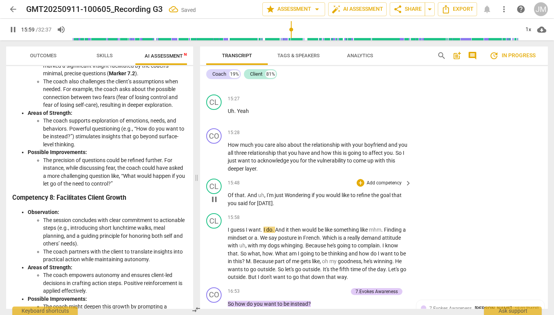
click at [228, 192] on span "Of" at bounding box center [231, 195] width 7 height 6
type input "961"
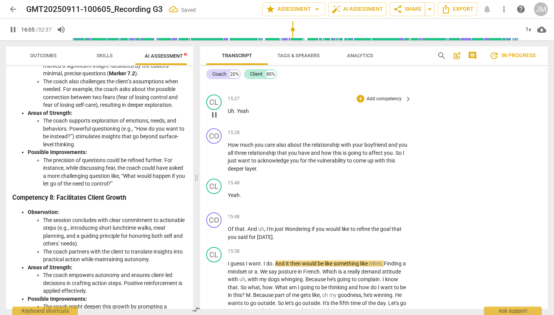
click at [245, 108] on span "Yeah" at bounding box center [243, 111] width 12 height 6
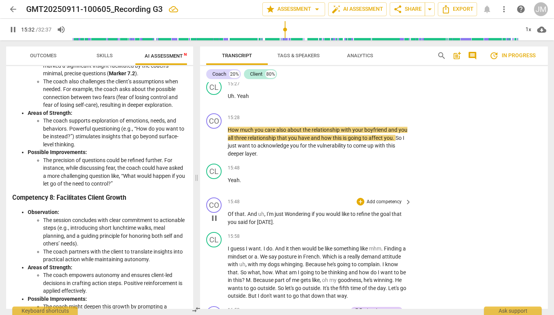
scroll to position [2617, 0]
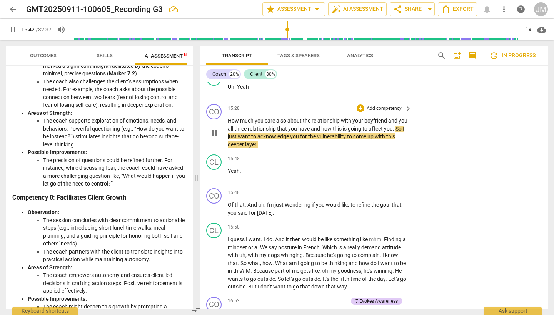
click at [248, 126] on span "three" at bounding box center [240, 129] width 13 height 6
type input "943"
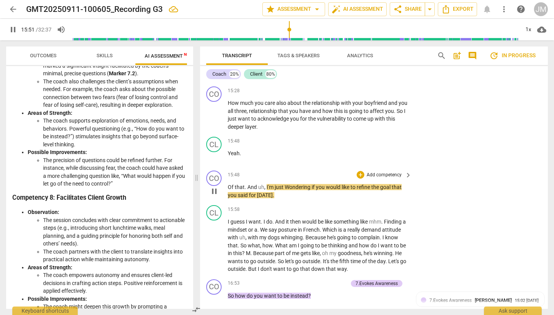
scroll to position [2636, 0]
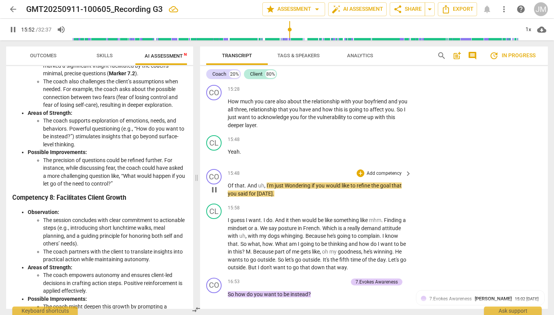
click at [288, 183] on span "Wondering" at bounding box center [298, 186] width 27 height 6
type input "954"
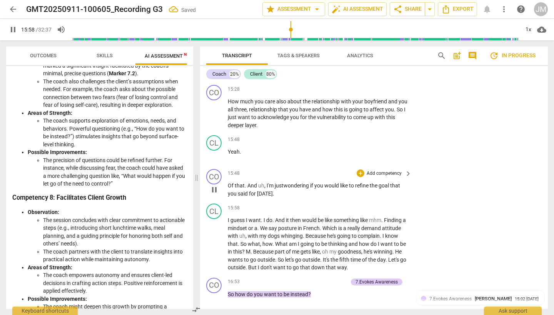
click at [275, 182] on p "Of that . And uh , I'm just w ondering if you would like to refine the goal tha…" at bounding box center [318, 190] width 180 height 16
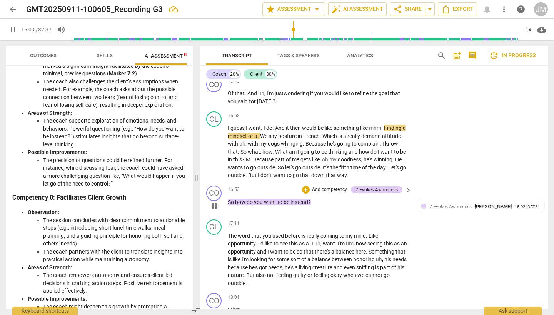
scroll to position [2733, 0]
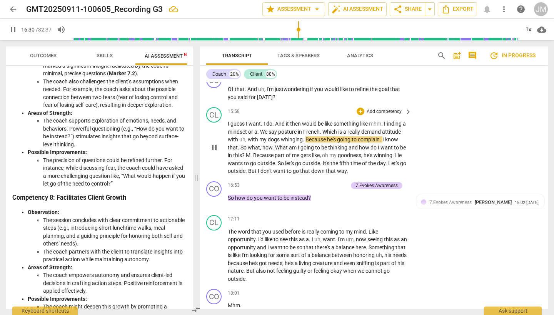
click at [335, 129] on span "Which" at bounding box center [330, 132] width 16 height 6
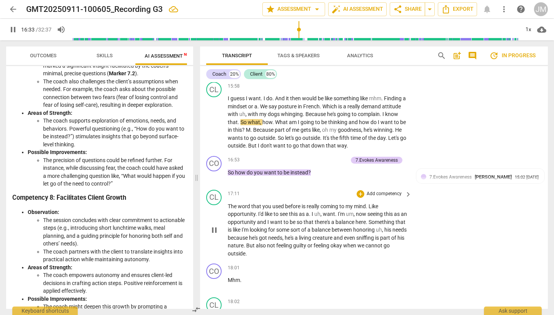
scroll to position [2759, 0]
click at [250, 127] on span "M" at bounding box center [248, 130] width 5 height 6
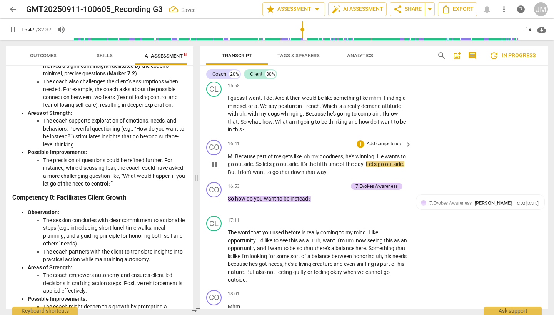
click at [233, 153] on span "." at bounding box center [233, 156] width 3 height 6
type input "1010"
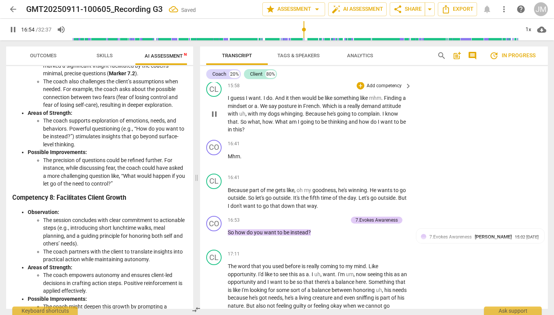
click at [242, 127] on span "this" at bounding box center [237, 130] width 9 height 6
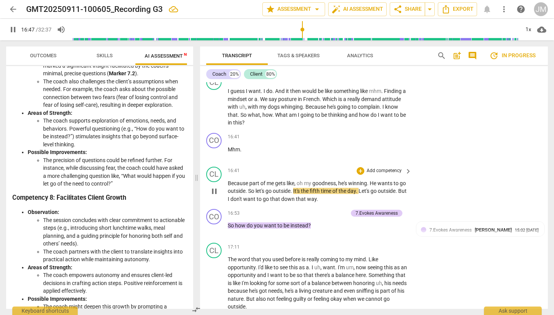
click at [356, 180] on span "winning" at bounding box center [357, 183] width 19 height 6
type input "1009"
click at [349, 180] on p "Because part of me gets like , oh my goodness , he's whinging . He wants to go …" at bounding box center [318, 192] width 180 height 24
click at [14, 30] on span "pause" at bounding box center [12, 29] width 9 height 9
click at [14, 30] on span "play_arrow" at bounding box center [12, 29] width 9 height 9
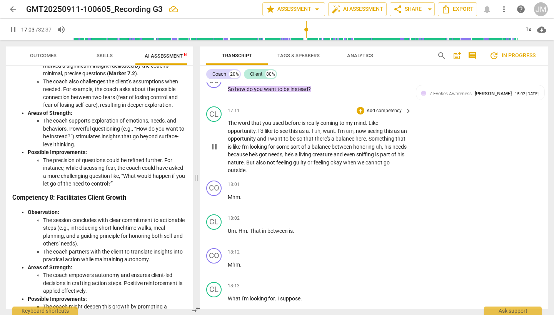
scroll to position [2904, 0]
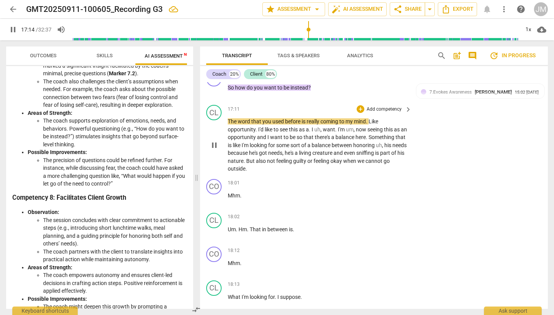
click at [228, 118] on span "The" at bounding box center [233, 121] width 10 height 6
type input "1036"
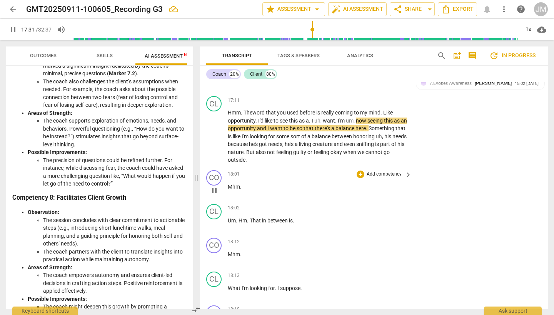
scroll to position [2916, 0]
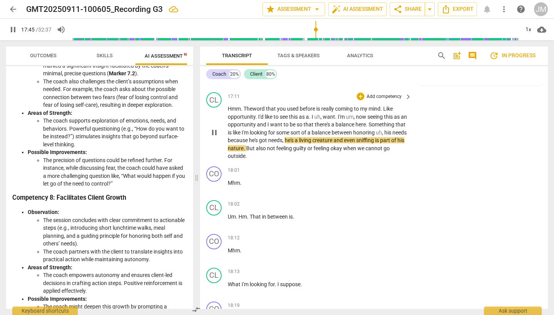
click at [392, 130] on span "his" at bounding box center [388, 133] width 8 height 6
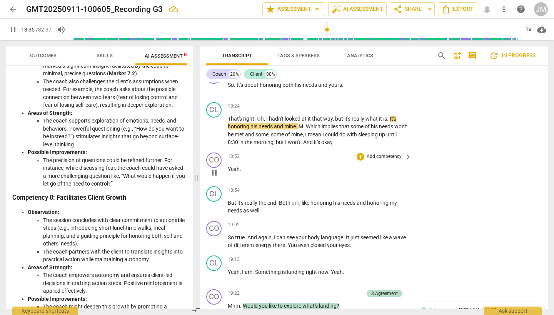
scroll to position [3151, 0]
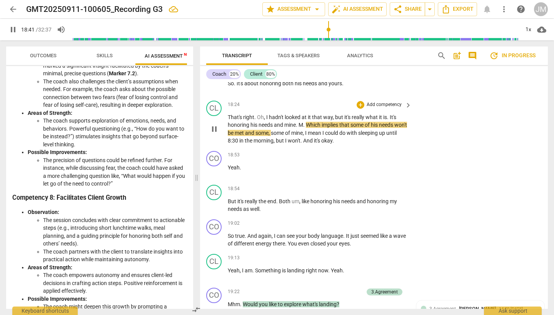
click at [300, 122] on span "M" at bounding box center [300, 125] width 5 height 6
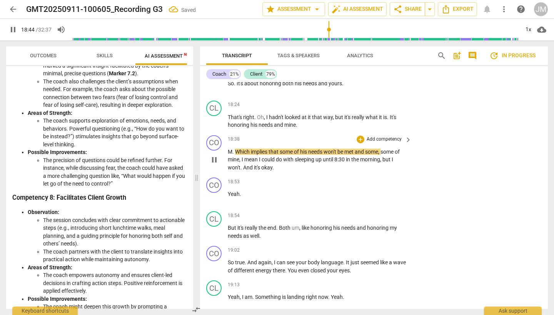
click at [235, 149] on span "." at bounding box center [233, 152] width 3 height 6
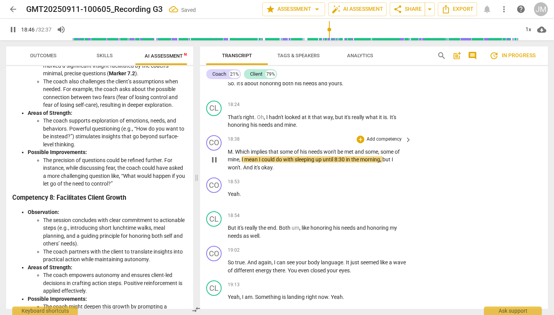
click at [235, 149] on span "." at bounding box center [233, 152] width 3 height 6
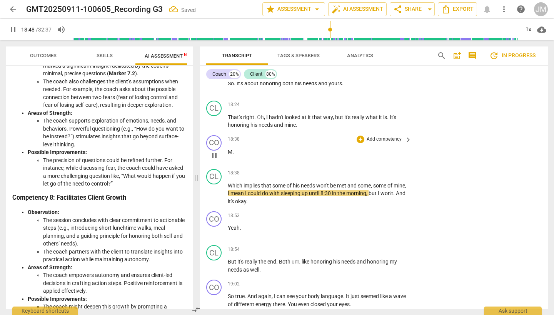
click at [232, 149] on span "." at bounding box center [233, 152] width 2 height 6
type input "1129"
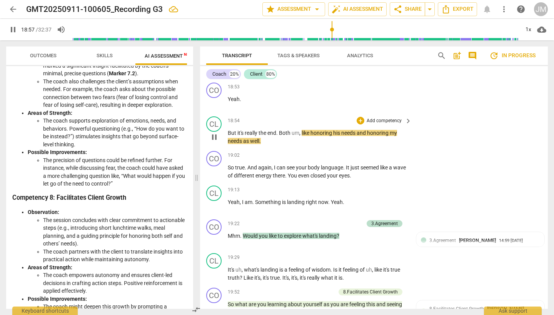
scroll to position [3283, 0]
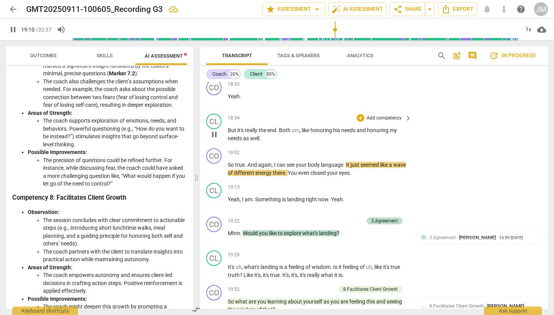
click at [241, 127] on span "it's" at bounding box center [240, 130] width 7 height 6
click at [266, 127] on p "But it's really the end . Both um , like honoring his needs and honoring my nee…" at bounding box center [318, 135] width 180 height 16
type input "1146"
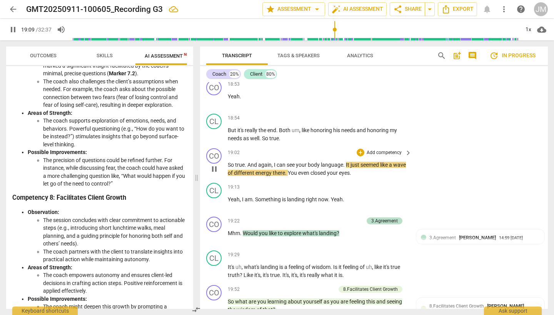
click at [248, 162] on span "And" at bounding box center [252, 165] width 11 height 6
type input "1151"
click at [298, 162] on span "body" at bounding box center [292, 165] width 13 height 6
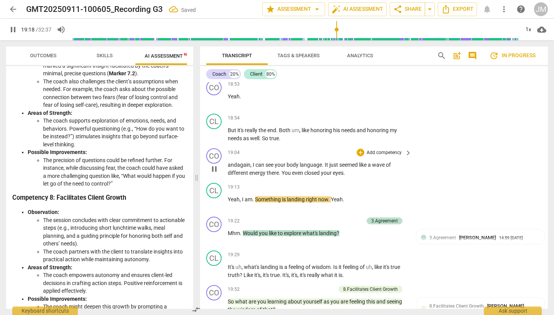
click at [274, 170] on span "there" at bounding box center [272, 173] width 12 height 6
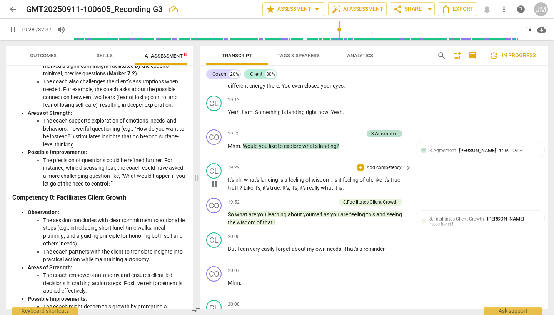
scroll to position [3375, 0]
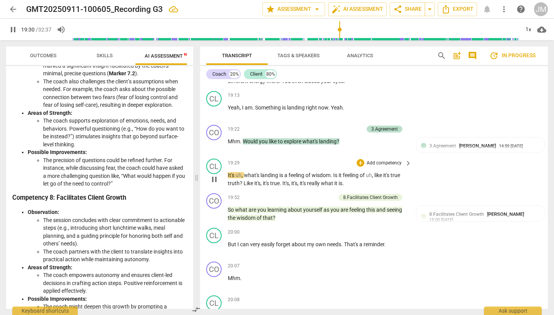
click at [228, 172] on span "It's" at bounding box center [232, 175] width 8 height 6
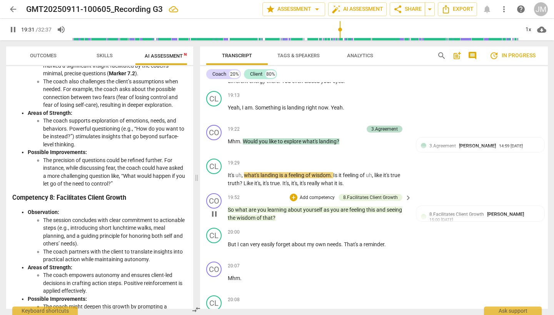
type input "1172"
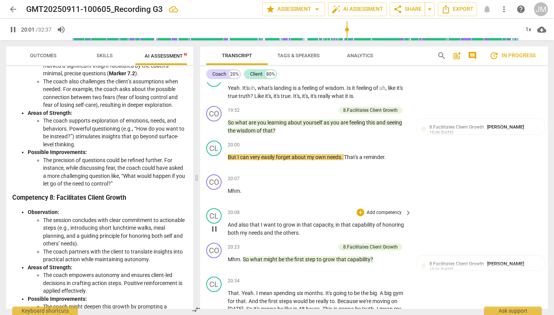
scroll to position [3462, 0]
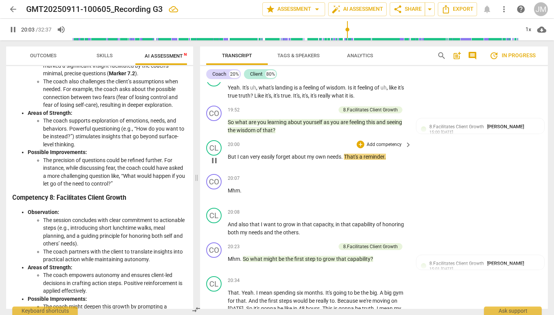
click at [237, 154] on span "I" at bounding box center [238, 157] width 3 height 6
type input "1205"
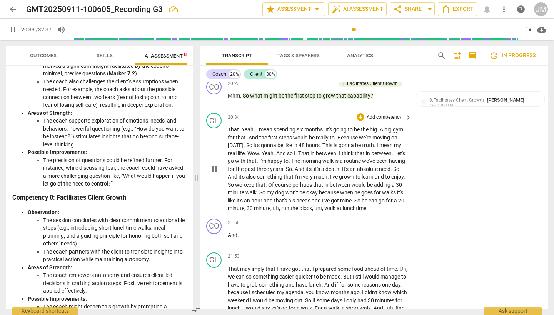
scroll to position [3632, 0]
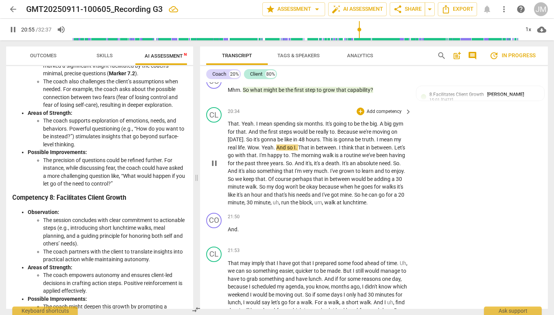
click at [257, 145] on span "Wow" at bounding box center [253, 148] width 12 height 6
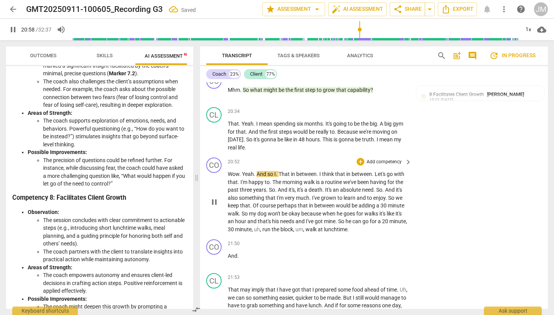
click at [242, 171] on span "Yeah" at bounding box center [248, 174] width 12 height 6
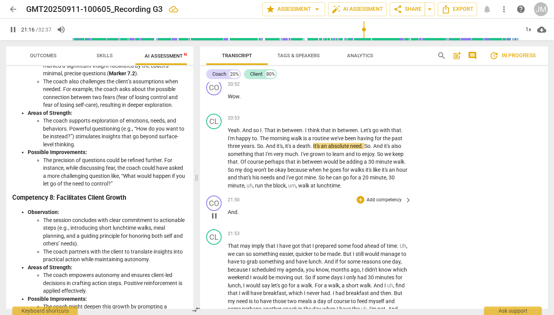
scroll to position [3710, 0]
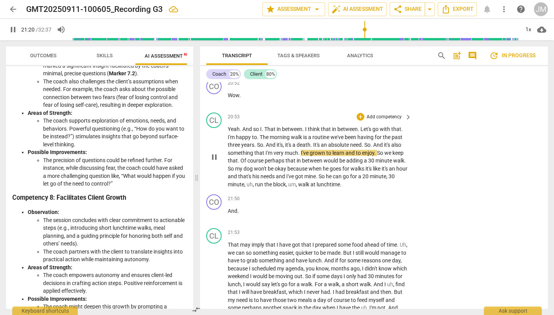
click at [311, 142] on span "." at bounding box center [311, 145] width 3 height 6
type input "1283"
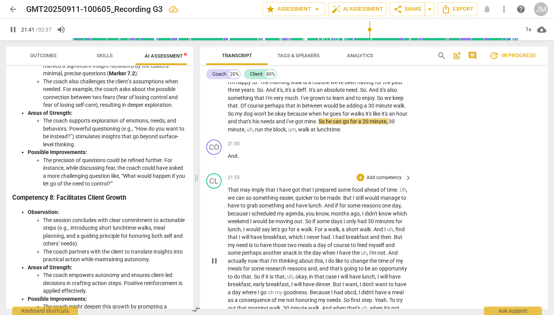
scroll to position [3768, 0]
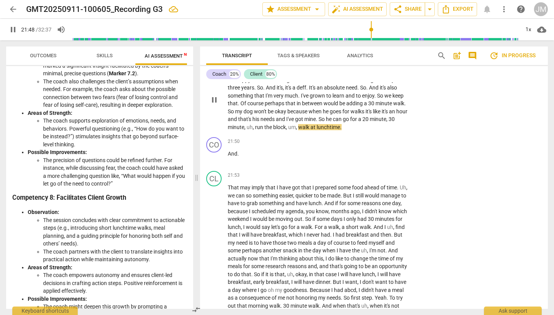
click at [264, 124] on span "run" at bounding box center [259, 127] width 9 height 6
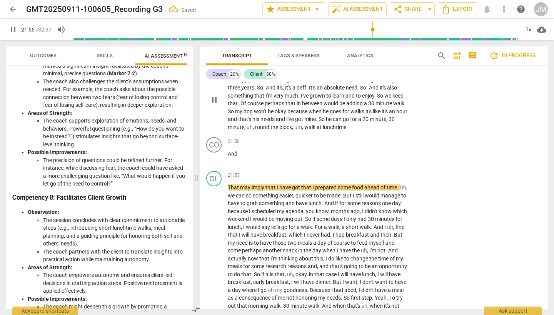
click at [246, 124] on span "," at bounding box center [245, 127] width 2 height 6
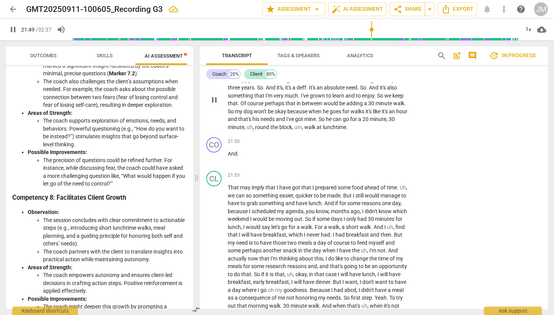
click at [361, 95] on p "Yeah . And so I . That in between . I think that in between . Let's go with tha…" at bounding box center [318, 99] width 180 height 63
click at [236, 151] on span "And" at bounding box center [233, 154] width 10 height 6
type input "1313"
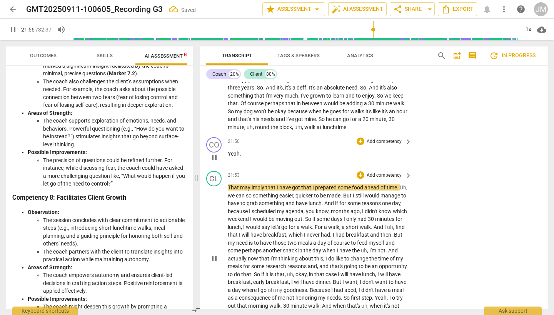
click at [229, 185] on span "That" at bounding box center [234, 188] width 12 height 6
type input "1318"
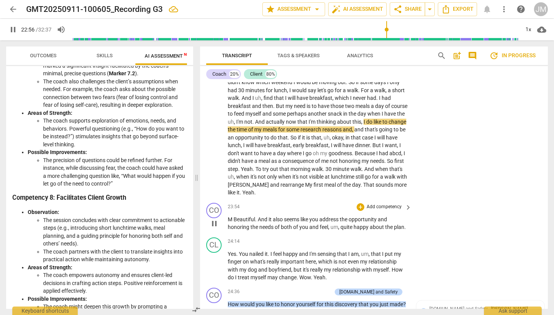
scroll to position [3910, 0]
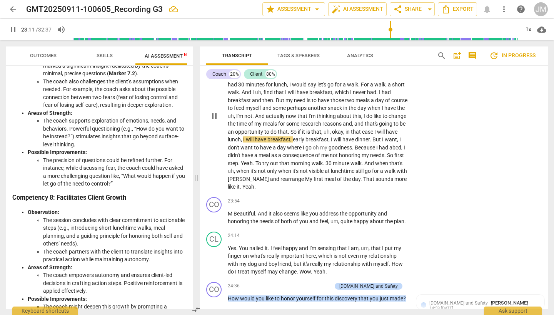
click at [298, 129] on span "So" at bounding box center [293, 132] width 7 height 6
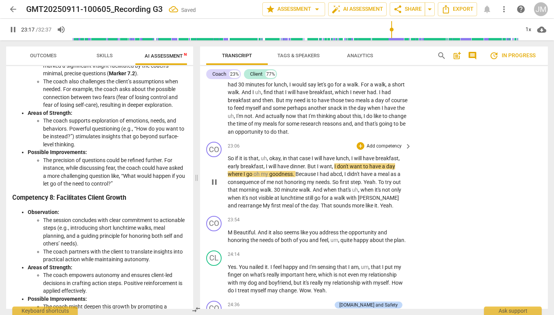
click at [229, 155] on span "So" at bounding box center [231, 158] width 7 height 6
type input "1398"
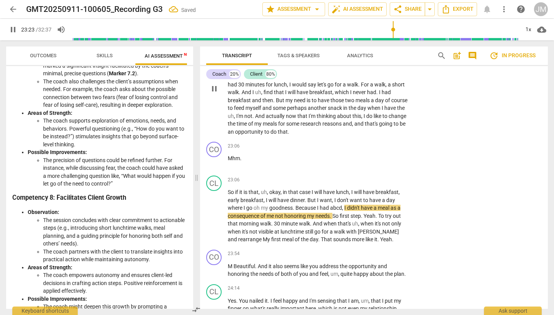
click at [278, 129] on span "do" at bounding box center [273, 132] width 7 height 6
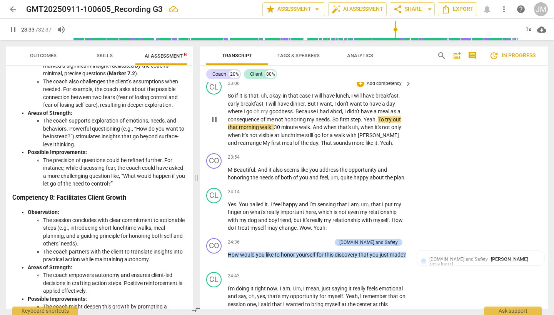
scroll to position [4010, 0]
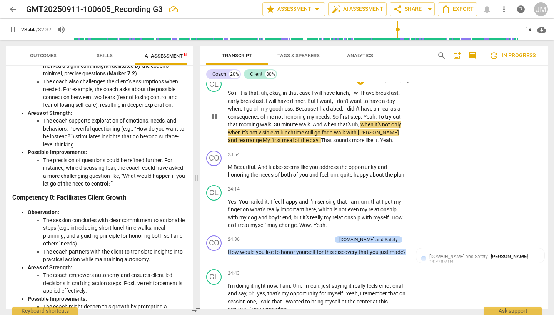
click at [267, 130] on span "visible" at bounding box center [266, 133] width 16 height 6
click at [215, 112] on span "pause" at bounding box center [214, 116] width 9 height 9
type input "1428"
click at [266, 130] on span "visible" at bounding box center [266, 133] width 16 height 6
click at [321, 137] on span "That" at bounding box center [327, 140] width 12 height 6
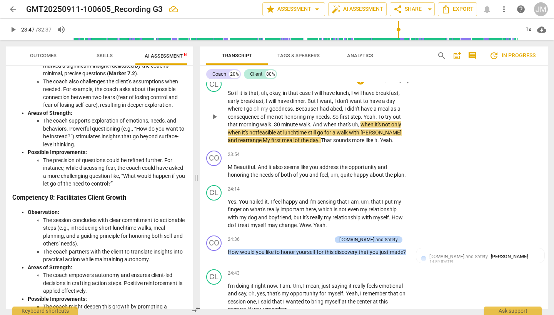
click at [322, 130] on span "go" at bounding box center [320, 133] width 7 height 6
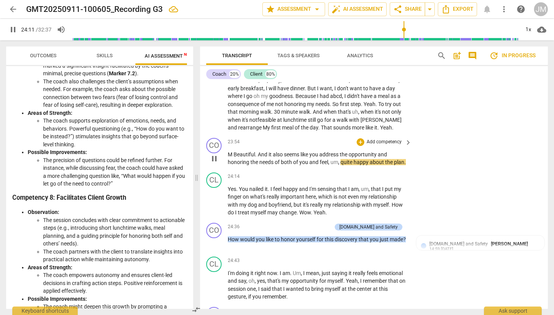
scroll to position [4025, 0]
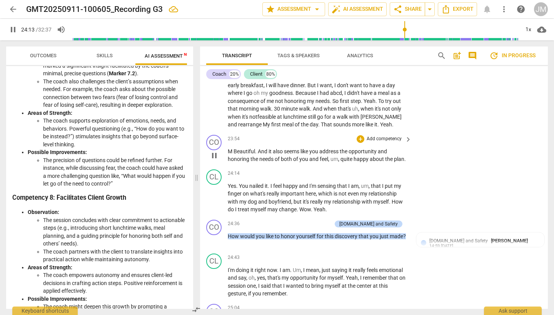
click at [340, 156] on span "," at bounding box center [339, 159] width 2 height 6
type input "1455"
click at [397, 148] on p "M Beautiful . And it also seems like you address the opportunity and honoring t…" at bounding box center [318, 156] width 180 height 16
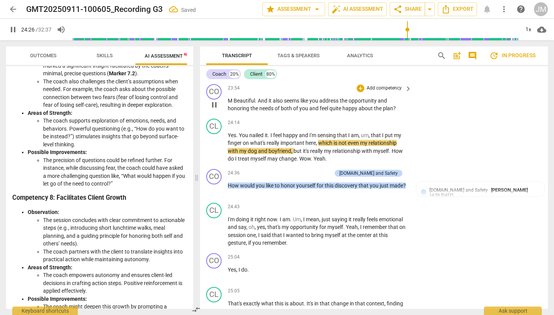
scroll to position [4078, 0]
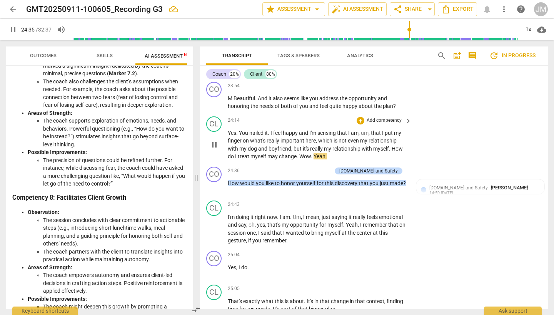
click at [301, 153] on span "Wow" at bounding box center [305, 156] width 12 height 6
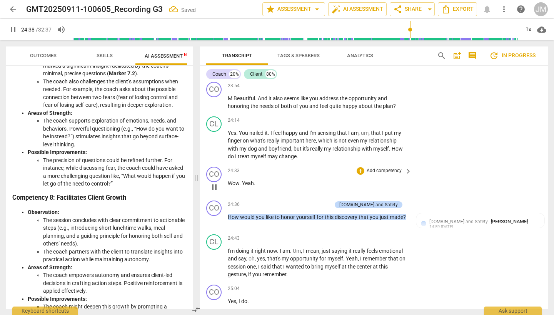
click at [242, 180] on span "Yeah" at bounding box center [248, 183] width 12 height 6
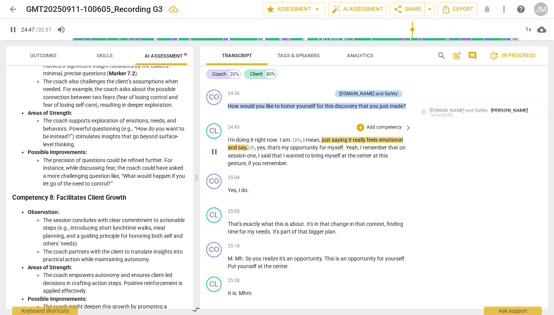
scroll to position [4224, 0]
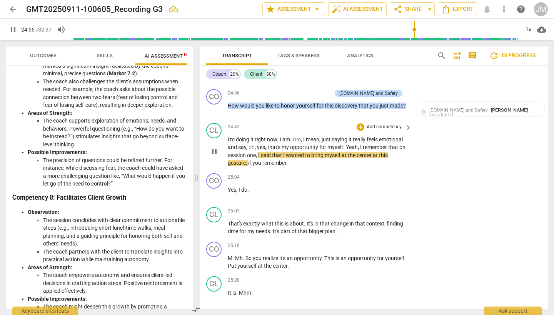
click at [346, 144] on span "Yeah" at bounding box center [352, 147] width 12 height 6
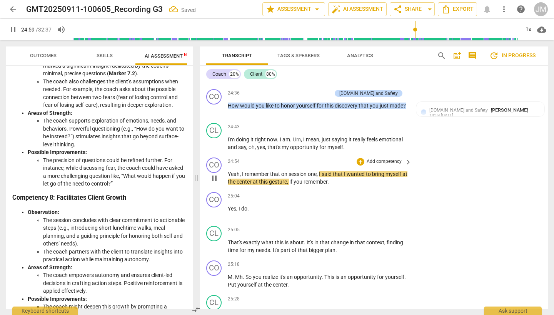
click at [242, 171] on span "I" at bounding box center [243, 174] width 3 height 6
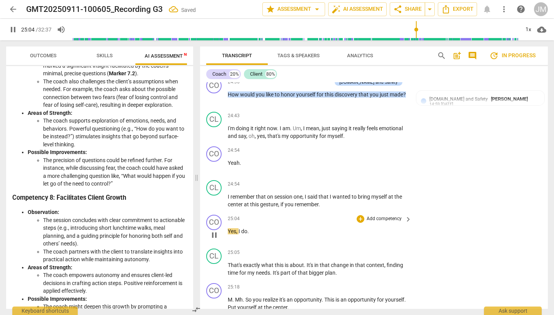
scroll to position [4239, 0]
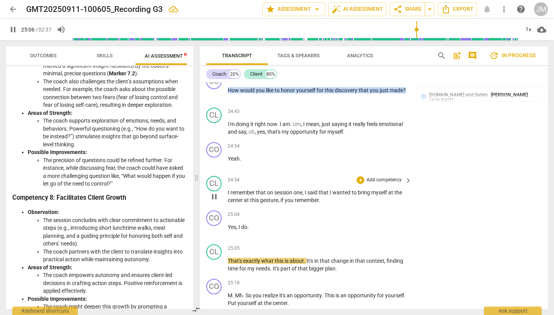
click at [248, 197] on span "at" at bounding box center [247, 200] width 6 height 6
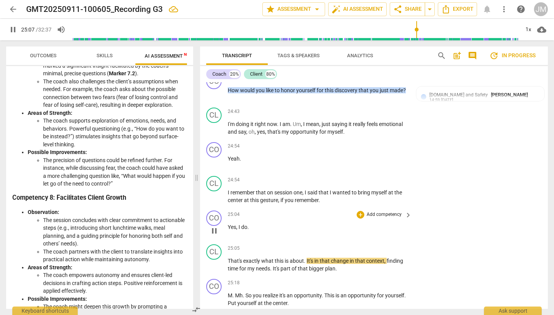
type input "1507"
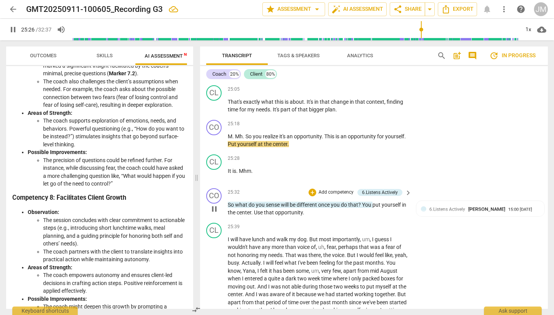
scroll to position [4399, 0]
click at [237, 141] on span "Put" at bounding box center [233, 144] width 10 height 6
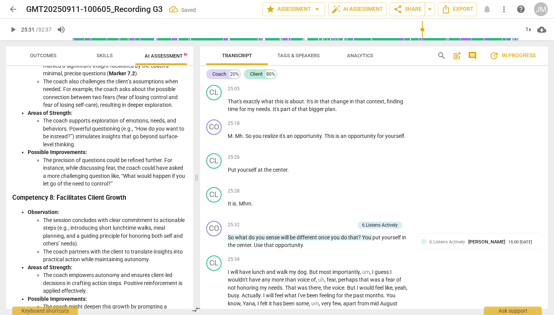
type input "1532"
click at [228, 167] on span "Put" at bounding box center [233, 170] width 10 height 6
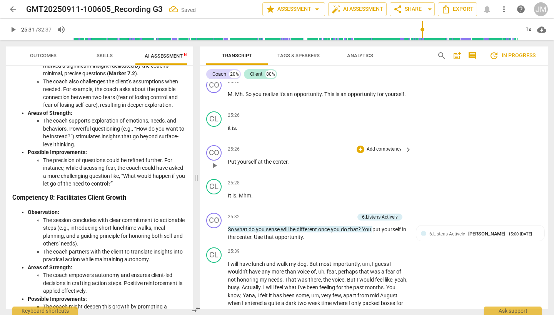
scroll to position [4441, 0]
click at [13, 30] on span "play_arrow" at bounding box center [12, 29] width 9 height 9
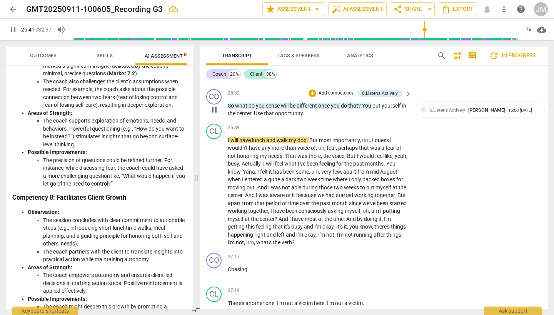
scroll to position [4566, 0]
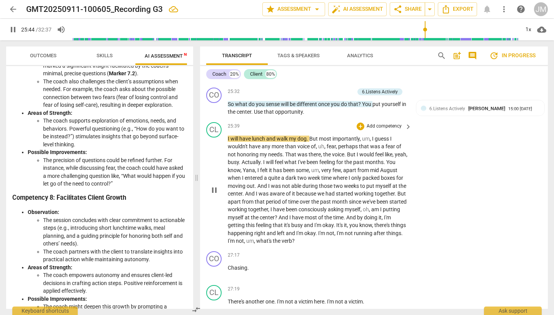
click at [266, 136] on span "and" at bounding box center [271, 139] width 10 height 6
type input "1545"
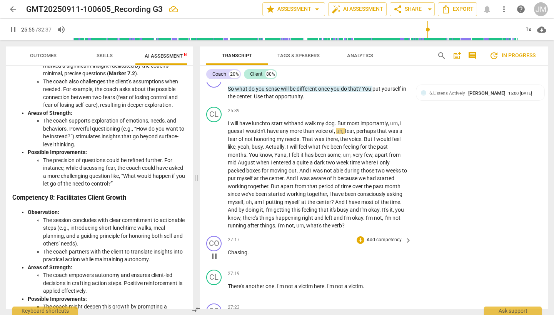
scroll to position [4584, 0]
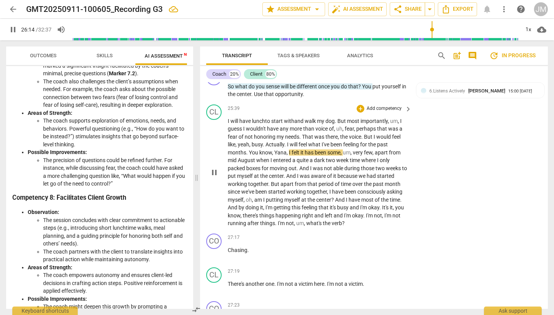
click at [276, 150] on span "Yana" at bounding box center [280, 153] width 12 height 6
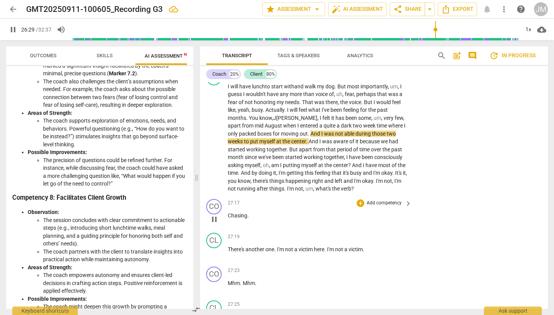
scroll to position [4623, 0]
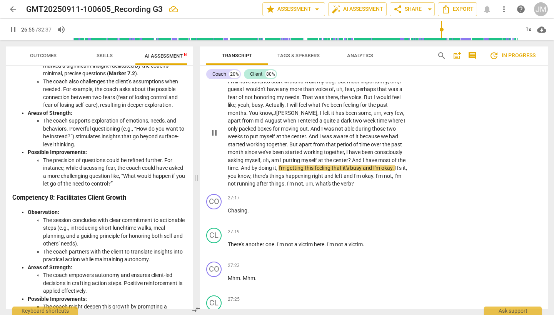
click at [365, 157] on span "have" at bounding box center [371, 160] width 13 height 6
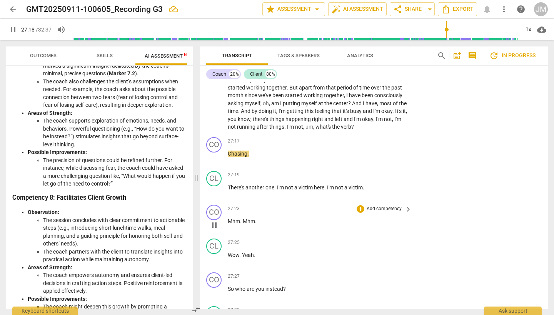
scroll to position [4683, 0]
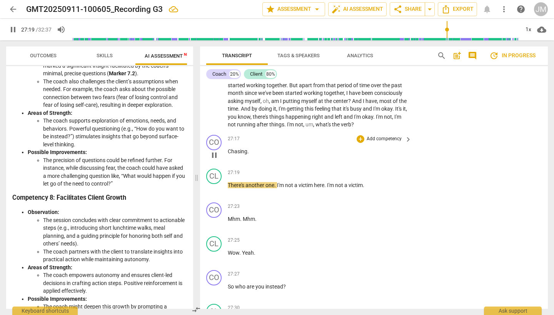
click at [251, 148] on p "Chasing ." at bounding box center [318, 152] width 180 height 8
type input "1641"
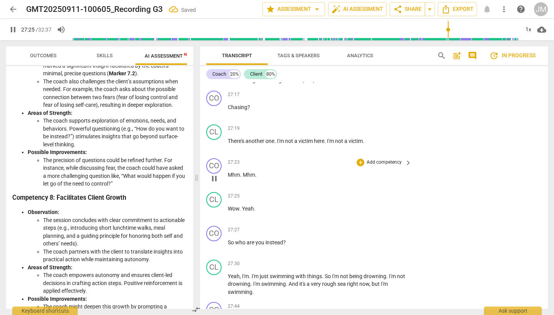
scroll to position [4727, 0]
click at [261, 171] on p "Mhm . Mhm ." at bounding box center [318, 175] width 180 height 8
type input "1648"
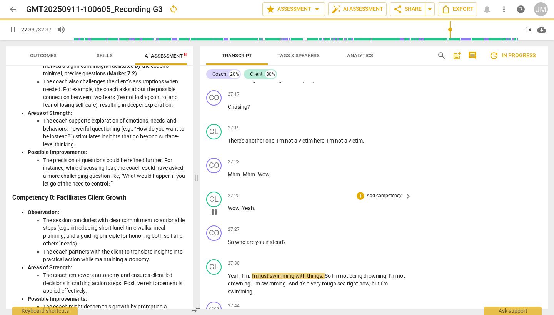
click at [243, 205] on span "Yeah" at bounding box center [248, 208] width 12 height 6
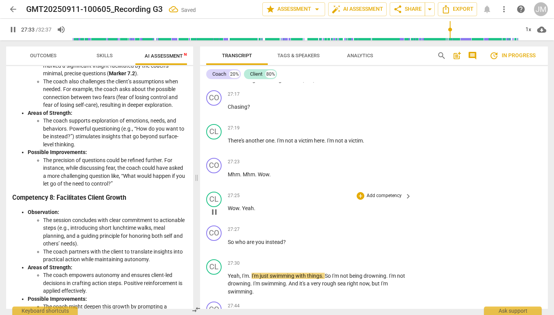
type input "1654"
click at [291, 238] on p "So who are you instead ?" at bounding box center [318, 242] width 180 height 8
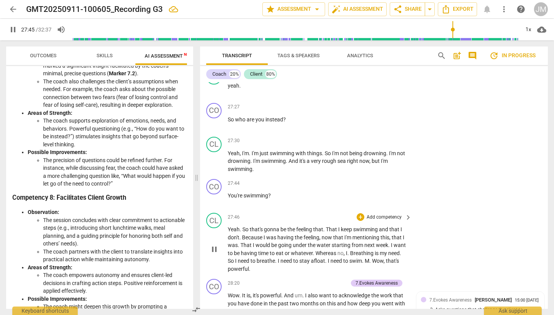
scroll to position [4859, 0]
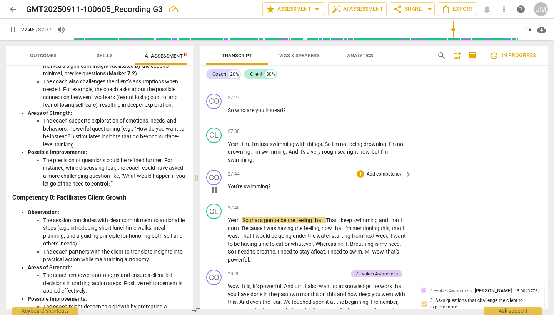
click at [274, 183] on p "You're swimming ?" at bounding box center [318, 187] width 180 height 8
type input "1668"
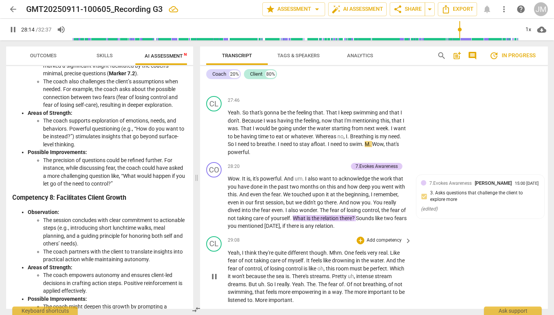
scroll to position [4968, 0]
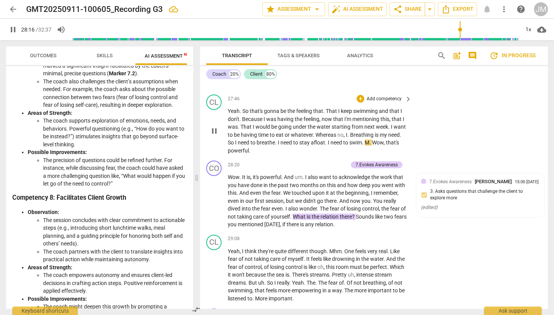
click at [376, 140] on span "Wow" at bounding box center [378, 143] width 12 height 6
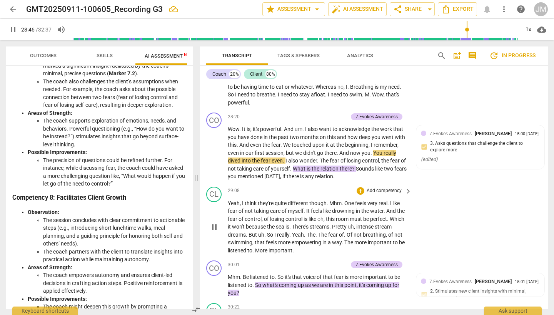
scroll to position [5041, 0]
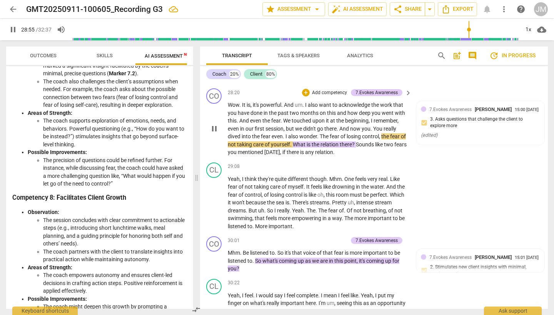
click at [285, 133] on span "." at bounding box center [284, 136] width 3 height 6
type input "1737"
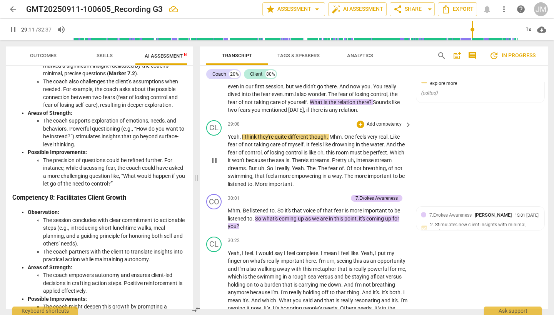
scroll to position [5085, 0]
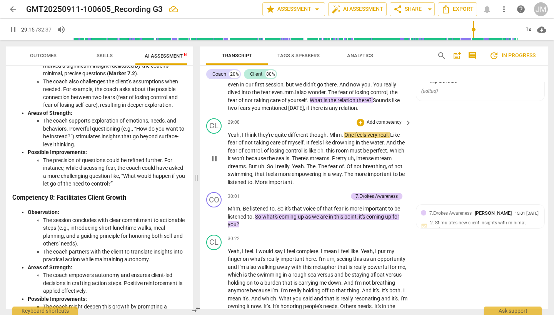
click at [330, 132] on span "Mhm" at bounding box center [335, 135] width 12 height 6
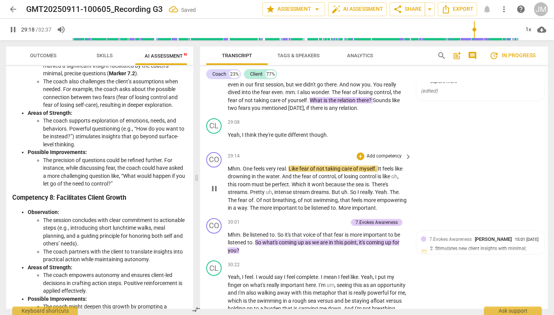
click at [242, 166] on span "." at bounding box center [241, 169] width 3 height 6
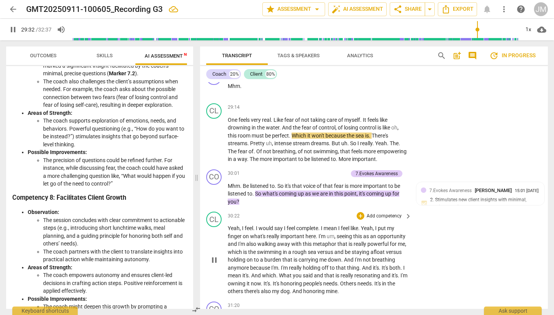
scroll to position [5170, 0]
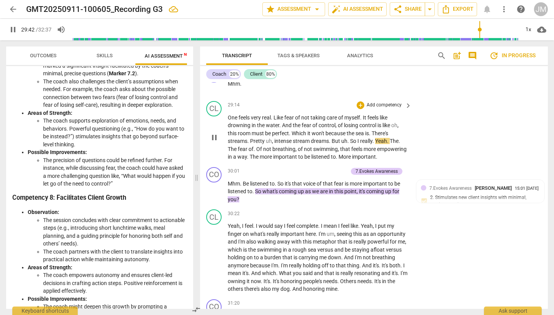
click at [324, 138] on span "dreams" at bounding box center [320, 141] width 18 height 6
type input "1784"
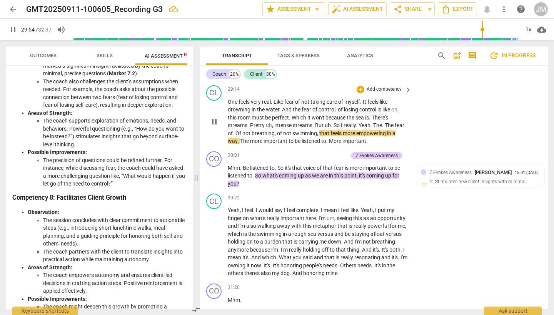
scroll to position [5189, 0]
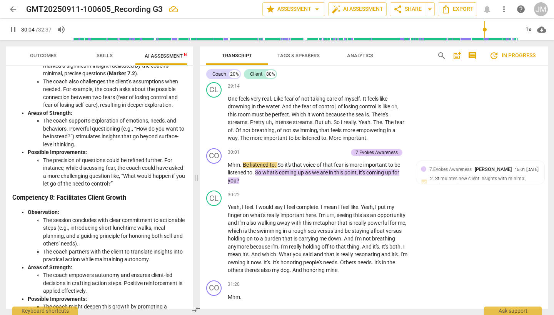
click at [13, 28] on span "pause" at bounding box center [12, 29] width 9 height 9
type input "1805"
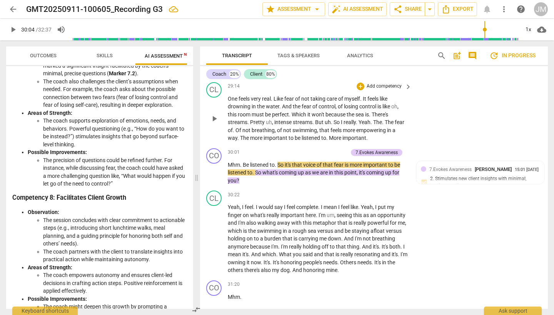
click at [331, 135] on span "More" at bounding box center [335, 138] width 13 height 6
click at [312, 135] on span "listened" at bounding box center [311, 138] width 20 height 6
click at [361, 135] on span ". That the other" at bounding box center [343, 138] width 35 height 6
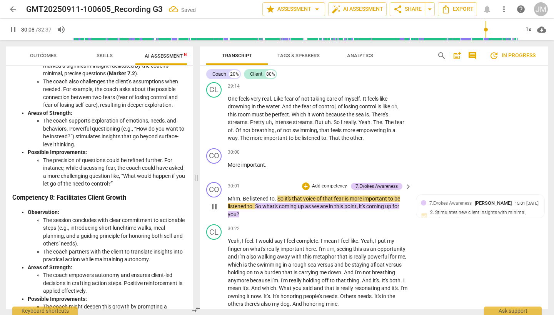
click at [228, 196] on span "Mhm" at bounding box center [234, 199] width 12 height 6
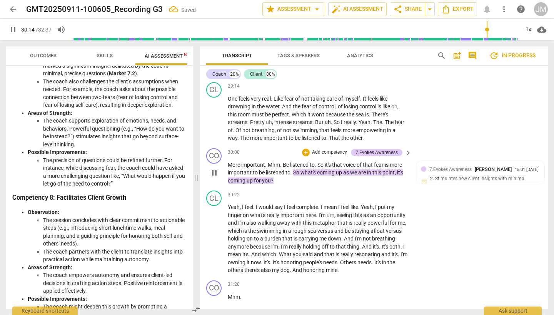
click at [252, 162] on span "important" at bounding box center [253, 165] width 24 height 6
click at [282, 162] on span "." at bounding box center [281, 165] width 3 height 6
type input "1806"
click at [293, 170] on span "." at bounding box center [291, 173] width 3 height 6
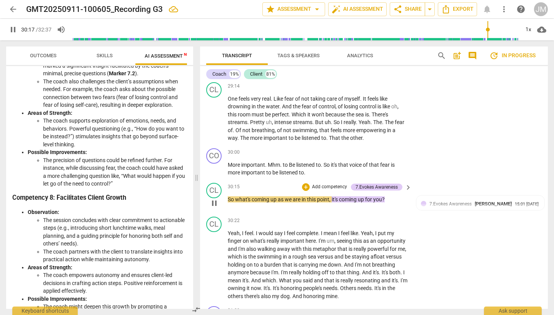
click at [229, 197] on span "So" at bounding box center [231, 200] width 7 height 6
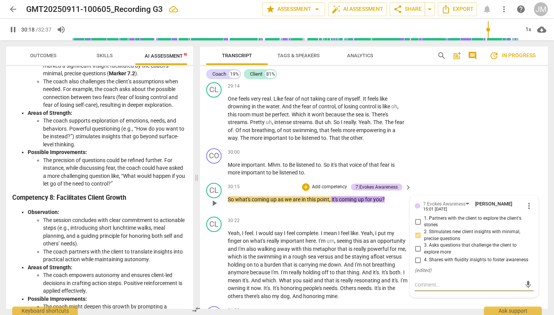
type input "1819"
type textarea "Y"
type textarea "Ye"
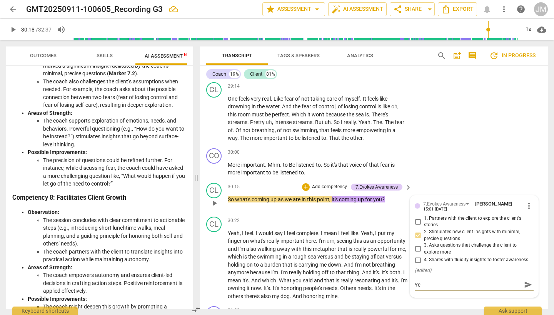
type textarea "Yea"
type textarea "Yeah"
type textarea "Yea"
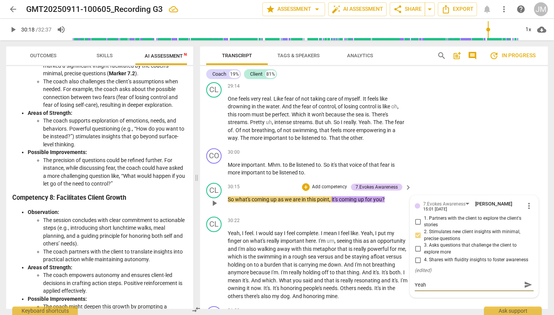
type textarea "Yea"
type textarea "Ye"
type textarea "Y"
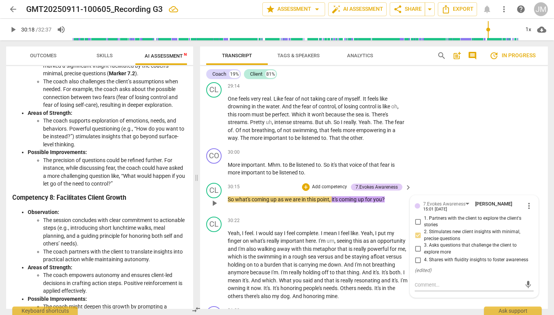
click at [228, 197] on span "So" at bounding box center [231, 200] width 7 height 6
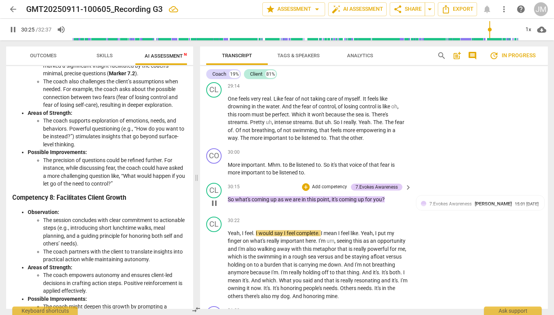
type input "1826"
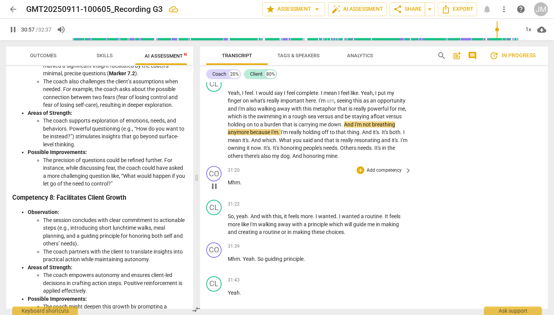
scroll to position [5363, 0]
click at [330, 129] on span "off" at bounding box center [325, 132] width 8 height 6
type input "1863"
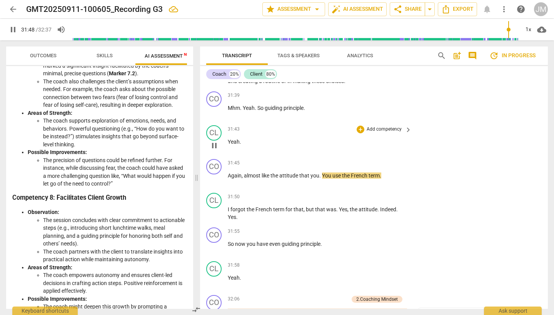
scroll to position [5516, 0]
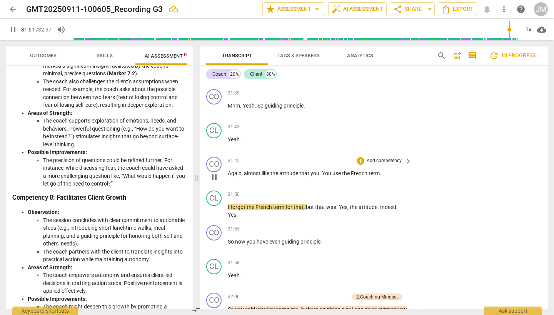
click at [340, 170] on span "use" at bounding box center [337, 173] width 10 height 6
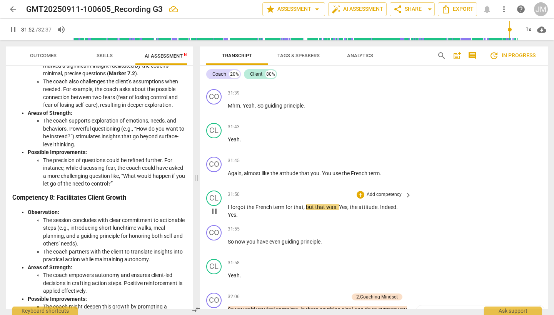
type input "1913"
click at [13, 30] on span "pause" at bounding box center [12, 29] width 9 height 9
click at [338, 170] on span "used" at bounding box center [338, 173] width 13 height 6
click at [228, 204] on span "I" at bounding box center [229, 207] width 3 height 6
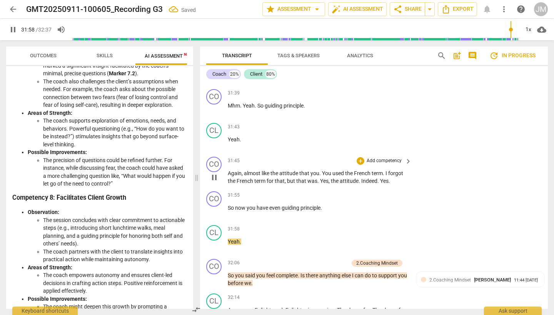
click at [286, 178] on span "," at bounding box center [286, 181] width 2 height 6
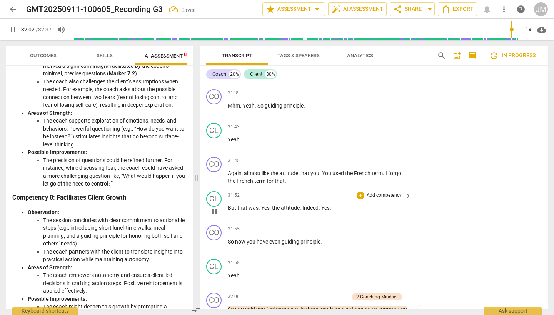
click at [228, 205] on span "But" at bounding box center [233, 208] width 10 height 6
type input "1924"
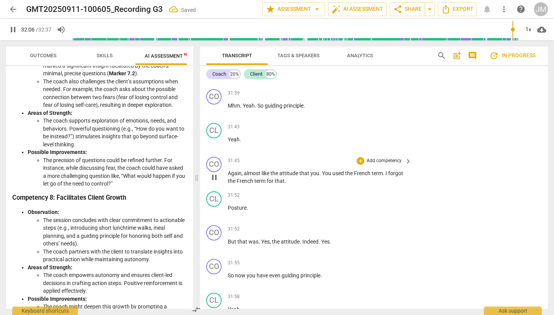
click at [265, 170] on span "like" at bounding box center [265, 173] width 9 height 6
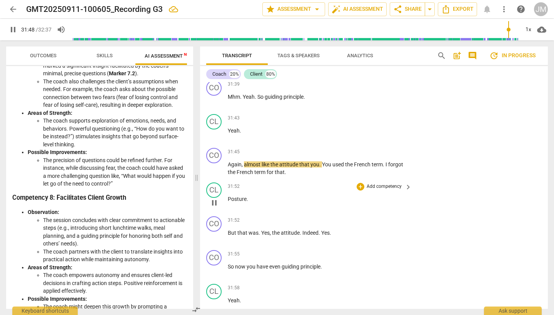
scroll to position [5526, 0]
click at [228, 229] on span "But" at bounding box center [233, 232] width 10 height 6
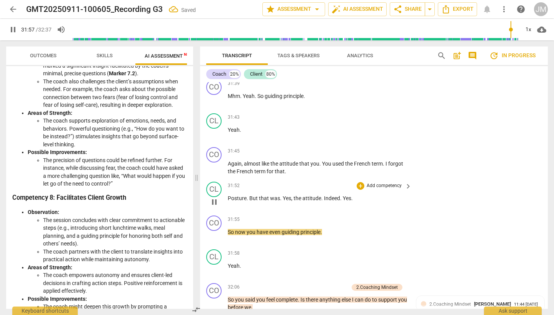
click at [283, 195] on span "Yes" at bounding box center [287, 198] width 8 height 6
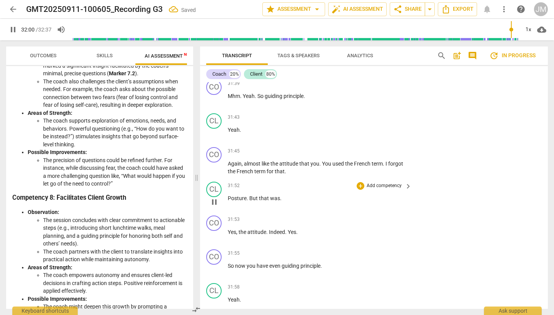
click at [251, 195] on span "But" at bounding box center [254, 198] width 10 height 6
click at [228, 229] on span "Yes" at bounding box center [232, 232] width 8 height 6
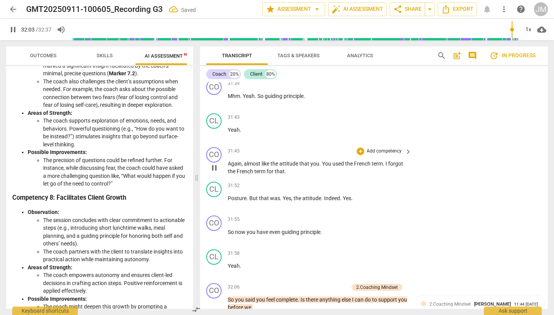
click at [273, 168] on span "for" at bounding box center [270, 171] width 8 height 6
click at [283, 195] on span "Yes" at bounding box center [287, 198] width 8 height 6
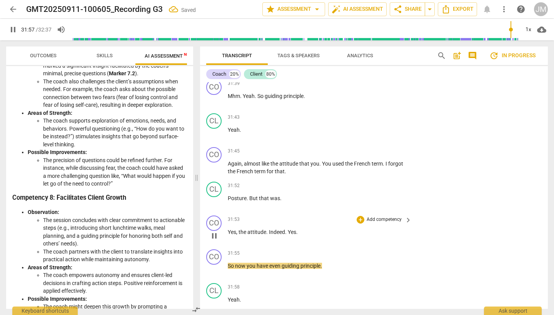
click at [228, 229] on span "Yes" at bounding box center [232, 232] width 8 height 6
type input "1919"
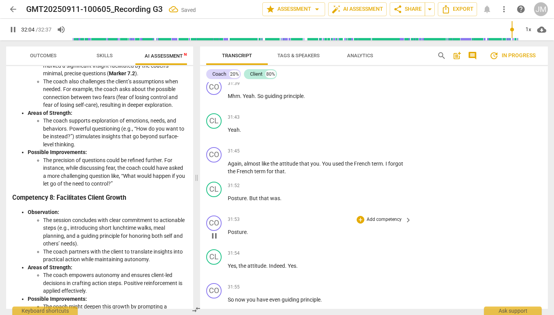
click at [243, 229] on span "Posture" at bounding box center [237, 232] width 19 height 6
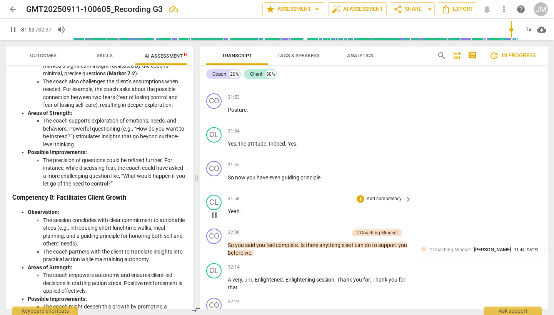
scroll to position [5656, 0]
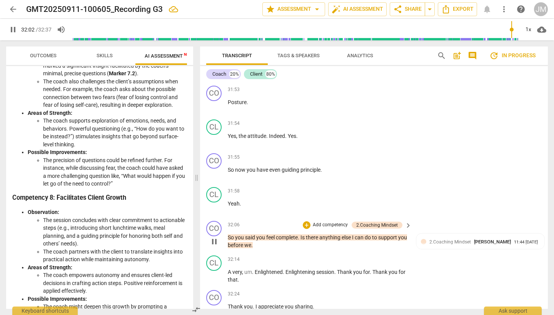
click at [230, 235] on span "So" at bounding box center [231, 238] width 7 height 6
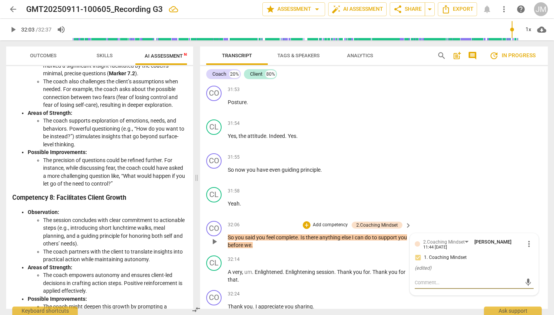
type input "1923"
type textarea "f"
click at [228, 235] on span "So" at bounding box center [231, 238] width 7 height 6
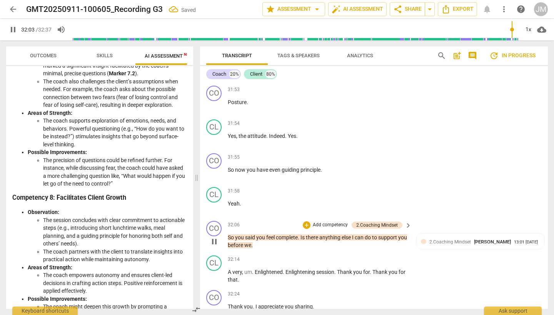
type input "1923"
click at [236, 235] on span "Forthat. Hmh. So" at bounding box center [249, 238] width 43 height 6
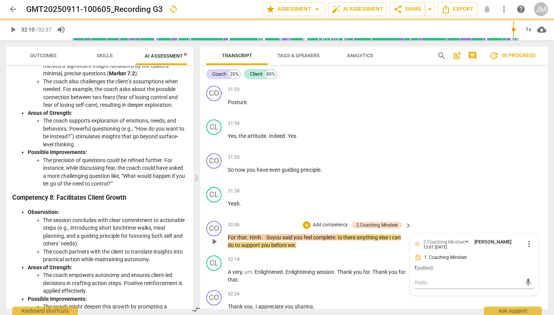
click at [266, 235] on span "For that. Hmh. So" at bounding box center [250, 238] width 45 height 6
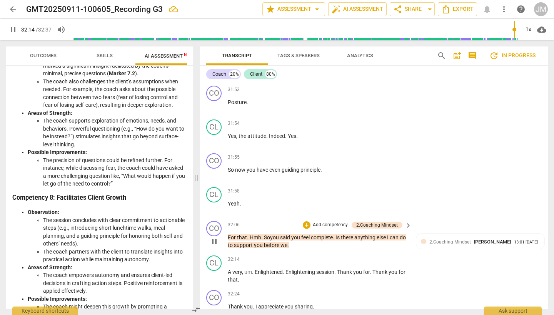
click at [335, 235] on span "." at bounding box center [334, 238] width 3 height 6
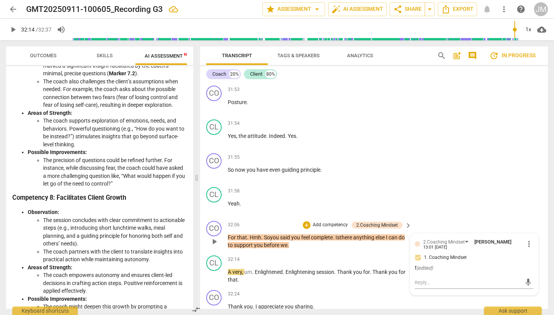
click at [250, 235] on span "For that. Hmh. So" at bounding box center [249, 238] width 42 height 6
click at [264, 242] on span "you" at bounding box center [259, 245] width 10 height 6
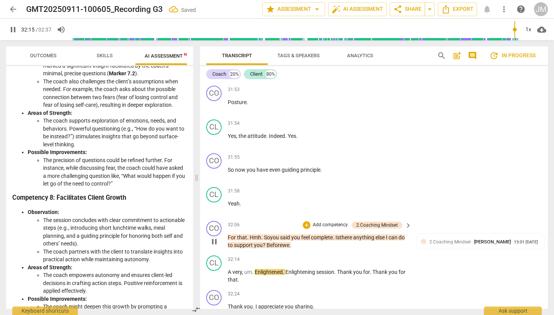
click at [289, 242] on span "we" at bounding box center [285, 245] width 7 height 6
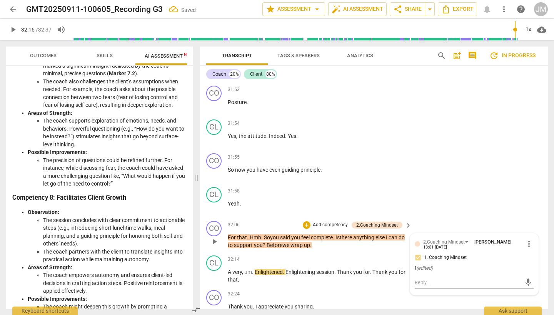
click at [268, 234] on p "For that. Hmh. So you said you feel complete. Is there anything else I can do t…" at bounding box center [318, 242] width 180 height 16
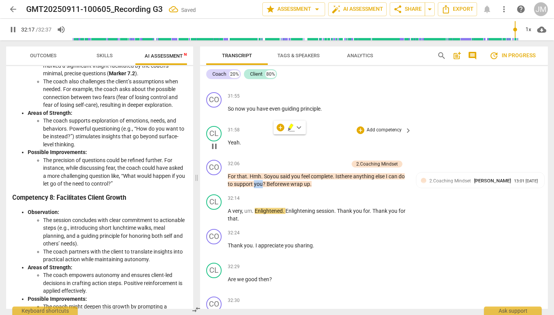
scroll to position [5717, 0]
click at [251, 182] on span "support" at bounding box center [244, 185] width 20 height 6
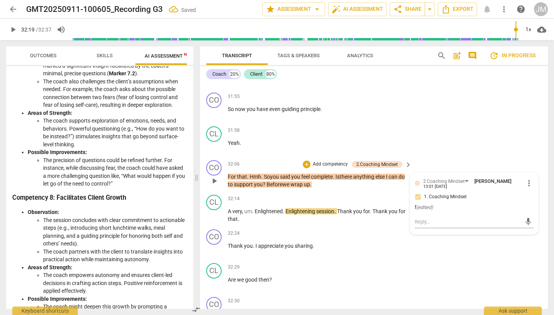
click at [251, 182] on span "support" at bounding box center [244, 185] width 20 height 6
click at [228, 208] on span "A" at bounding box center [230, 211] width 5 height 6
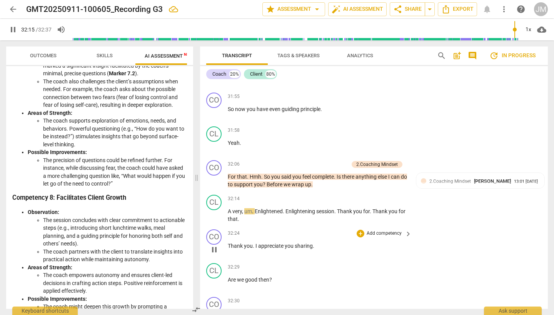
type input "1936"
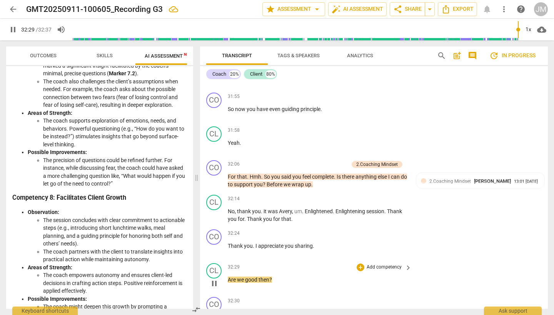
scroll to position [0, 0]
type input "1957"
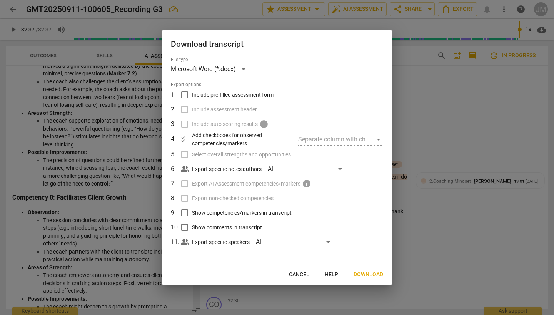
click at [368, 274] on span "Download" at bounding box center [368, 275] width 30 height 8
